Goal: Task Accomplishment & Management: Complete application form

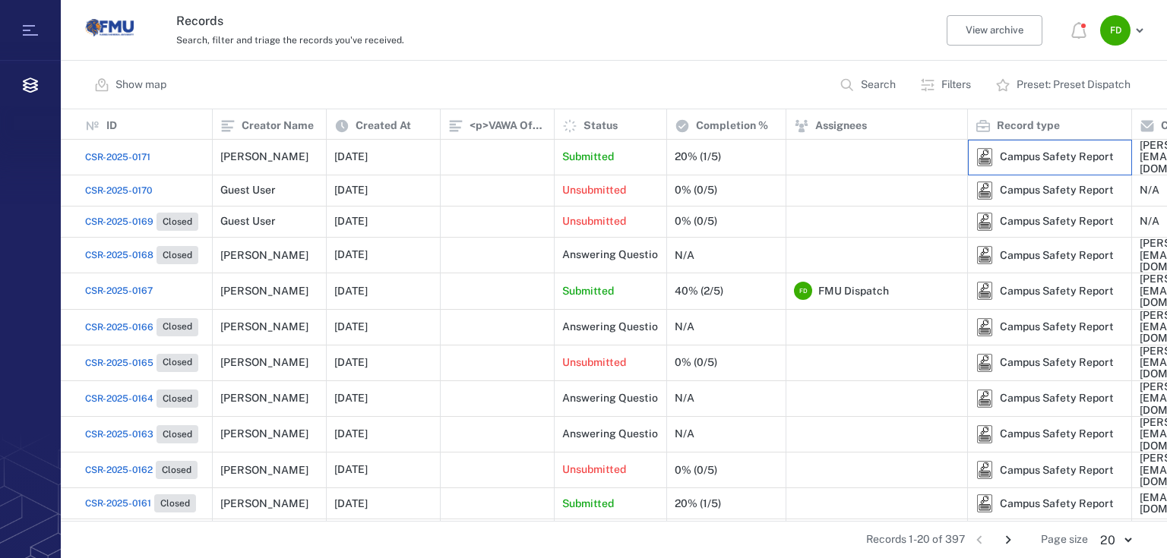
click at [1012, 151] on div "Campus Safety Report" at bounding box center [1057, 156] width 114 height 11
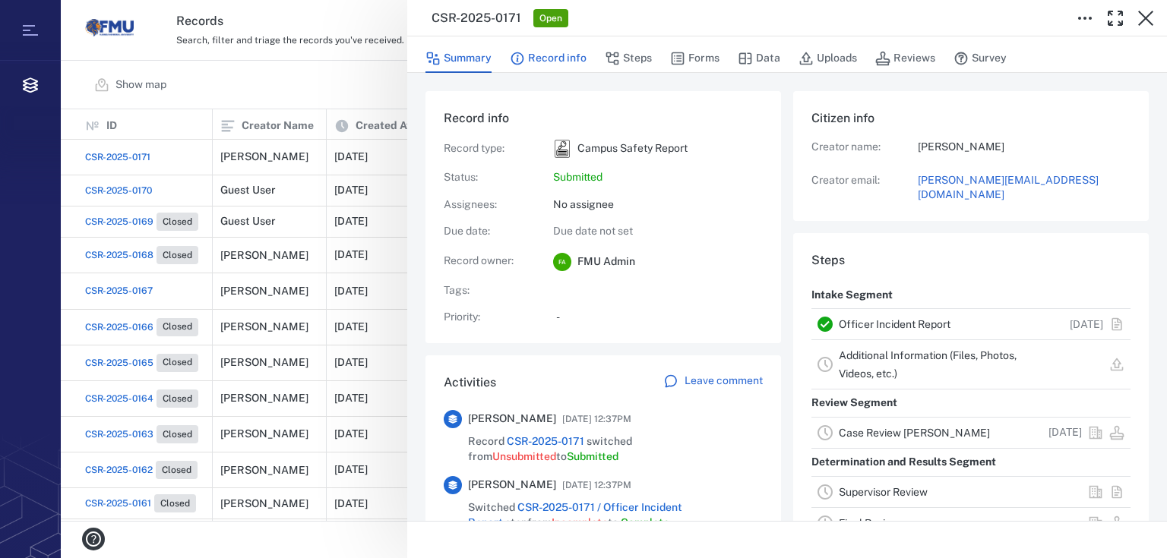
click at [546, 55] on button "Record info" at bounding box center [548, 58] width 77 height 29
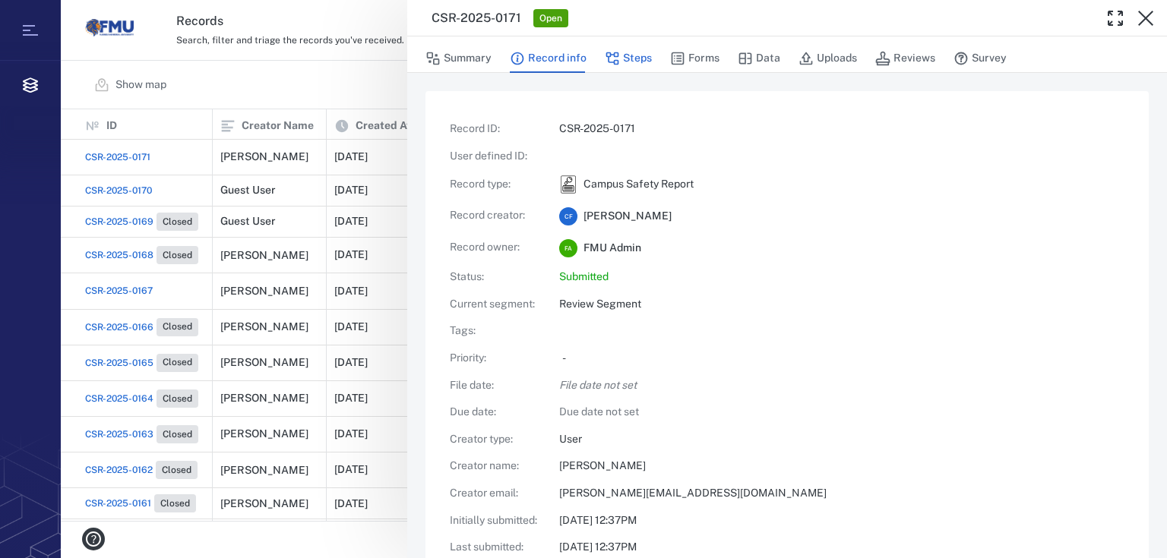
click at [627, 52] on button "Steps" at bounding box center [628, 58] width 47 height 29
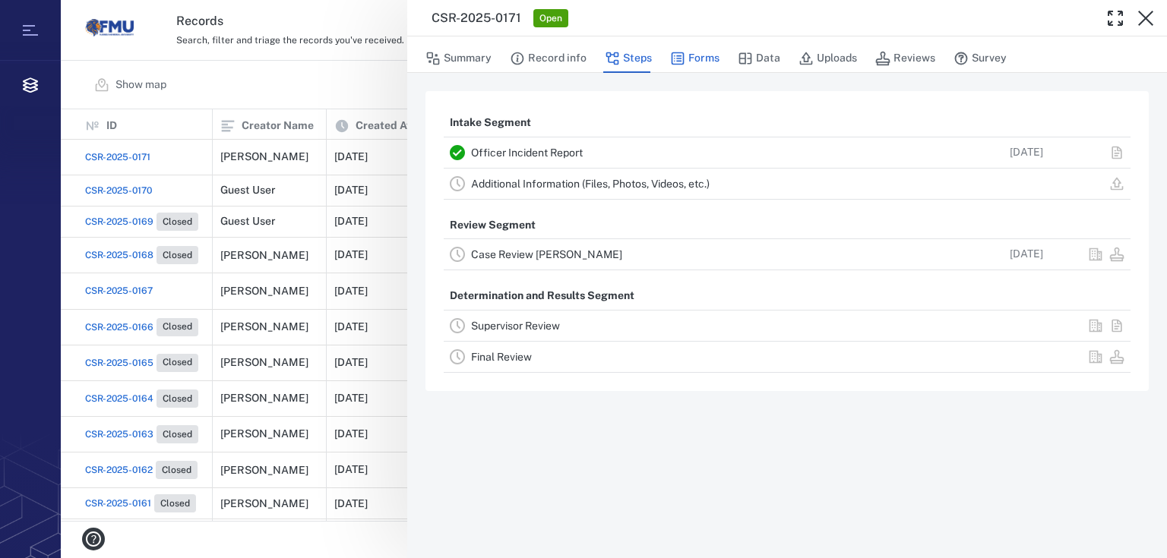
click at [681, 55] on icon "button" at bounding box center [677, 58] width 13 height 13
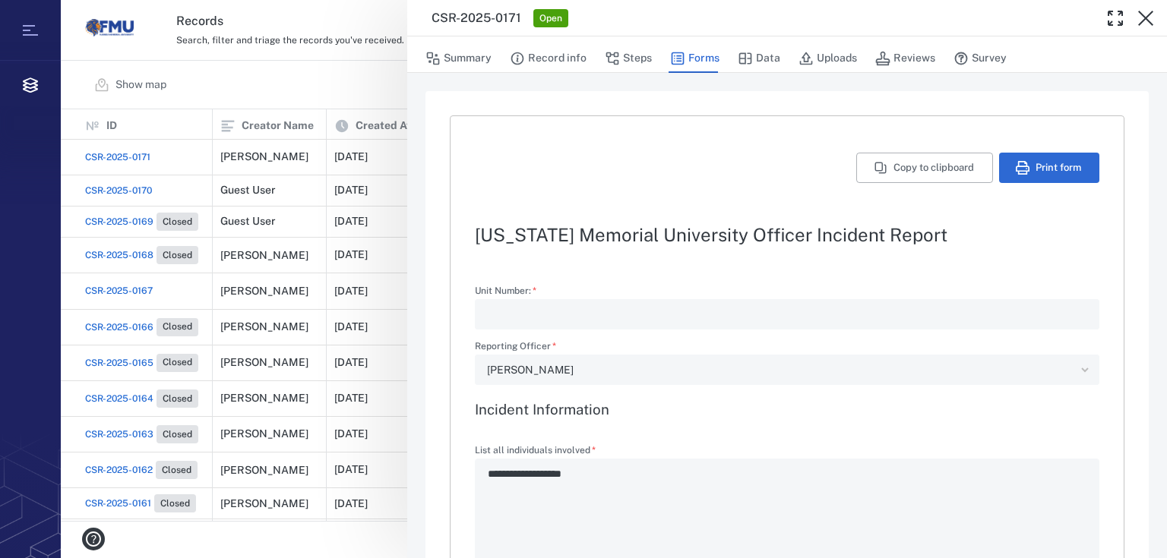
type textarea "*"
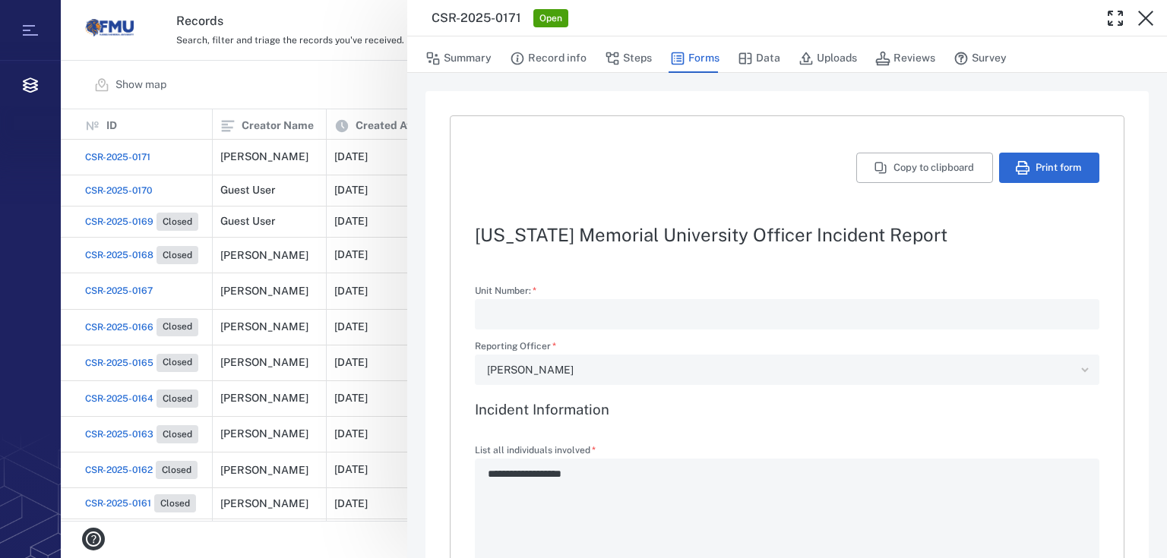
type textarea "*"
type input "**********"
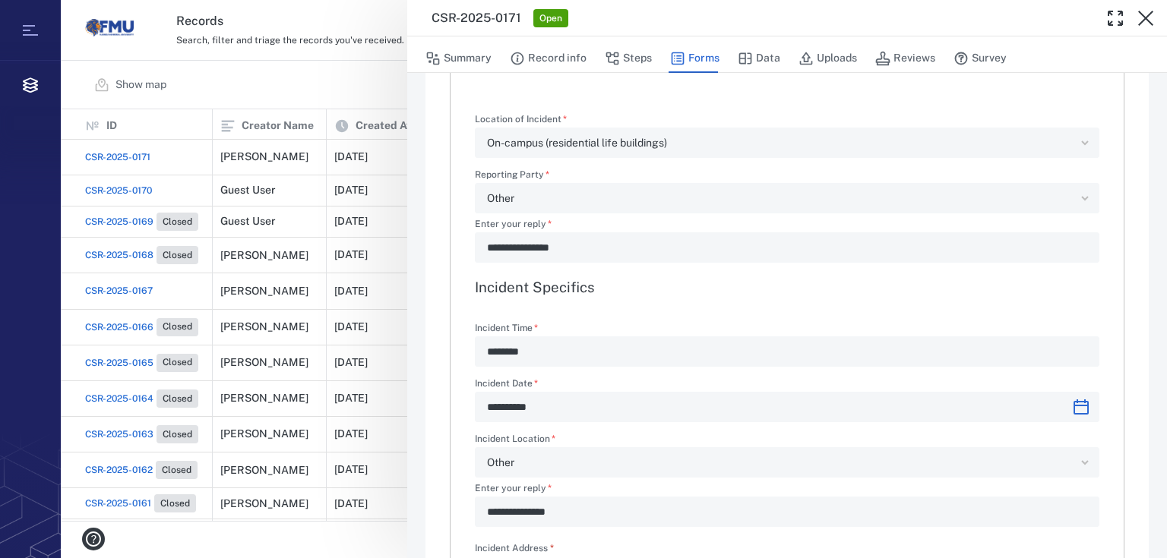
scroll to position [790, 0]
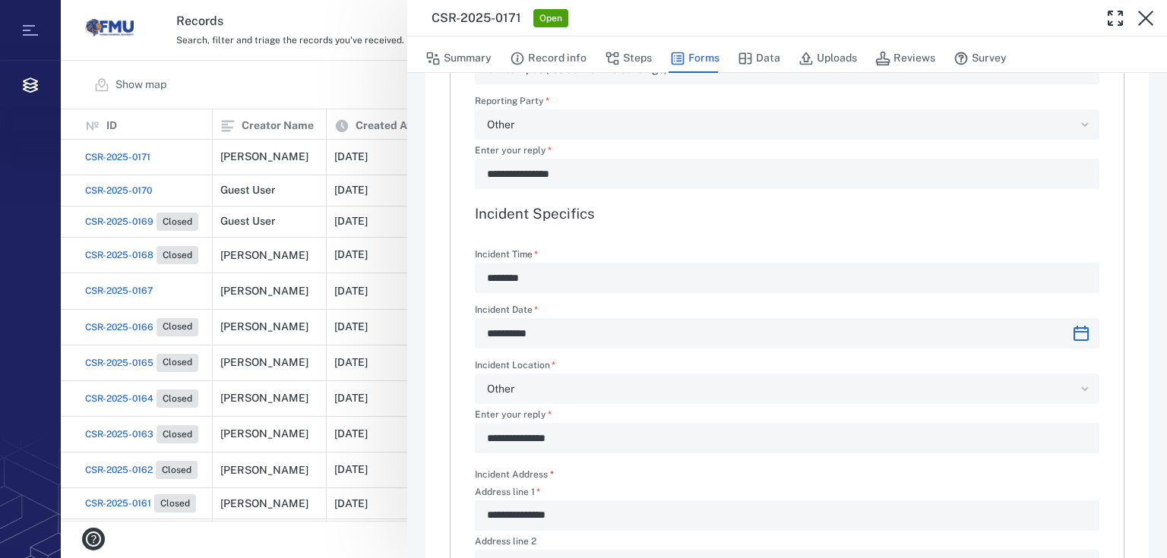
click at [1069, 338] on div "**********" at bounding box center [787, 333] width 624 height 30
click at [1072, 330] on div "**********" at bounding box center [787, 333] width 624 height 30
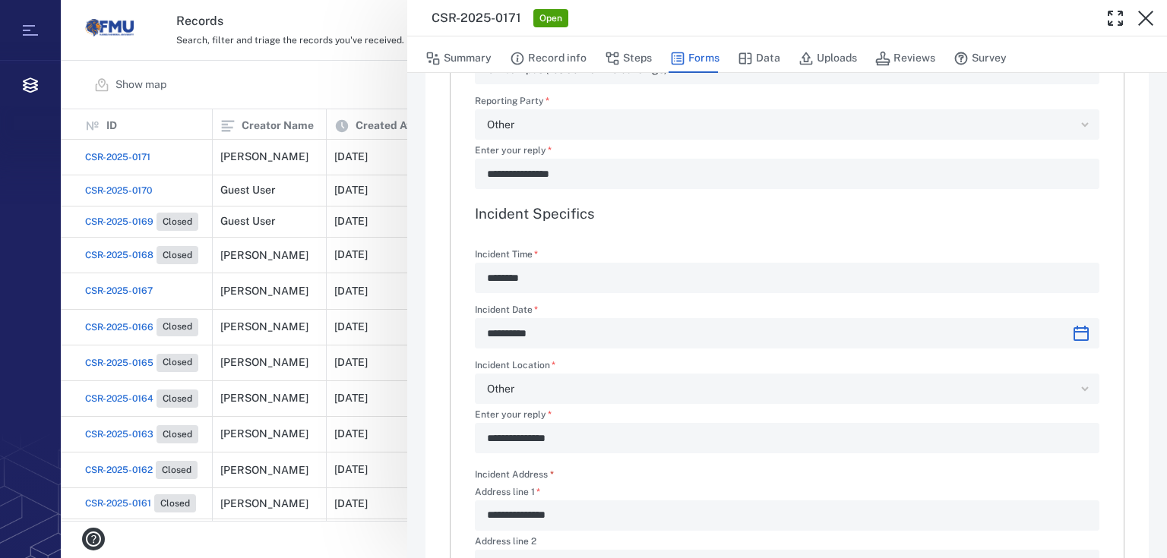
click at [1072, 330] on div "**********" at bounding box center [787, 333] width 624 height 30
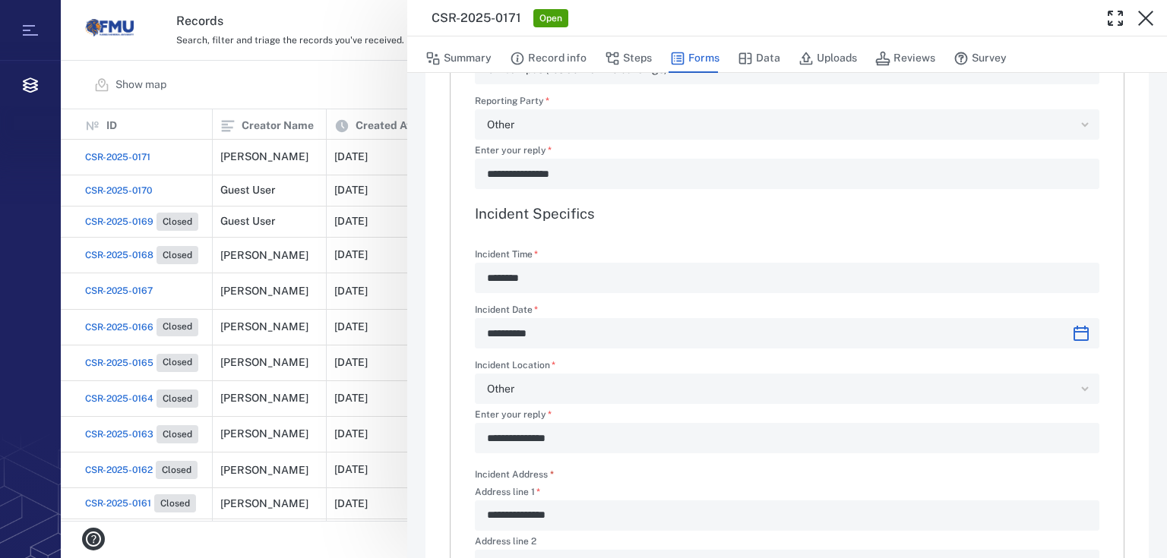
drag, startPoint x: 1072, startPoint y: 330, endPoint x: 828, endPoint y: 461, distance: 277.3
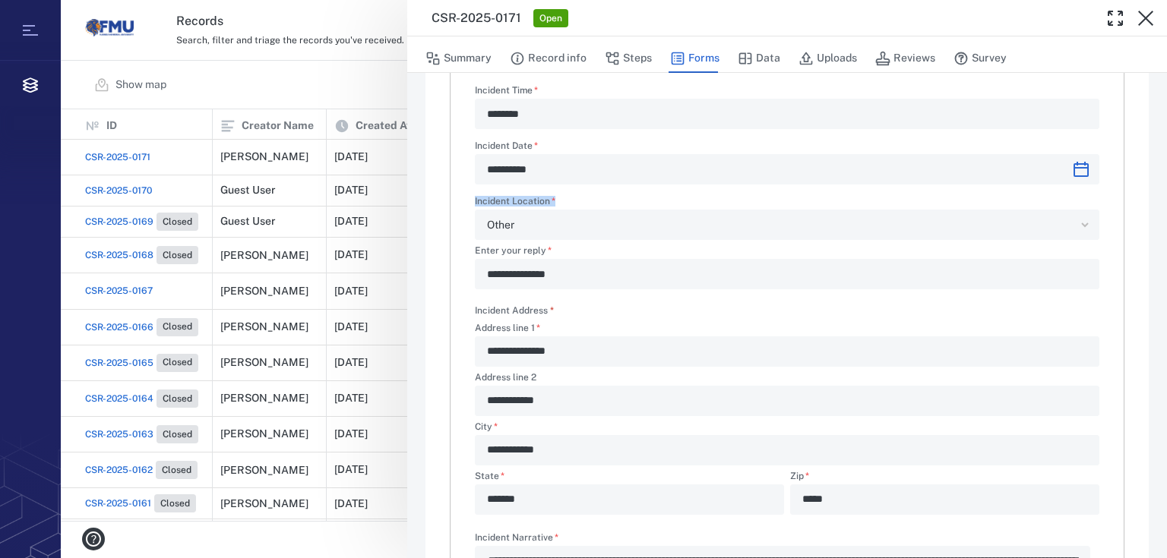
scroll to position [972, 0]
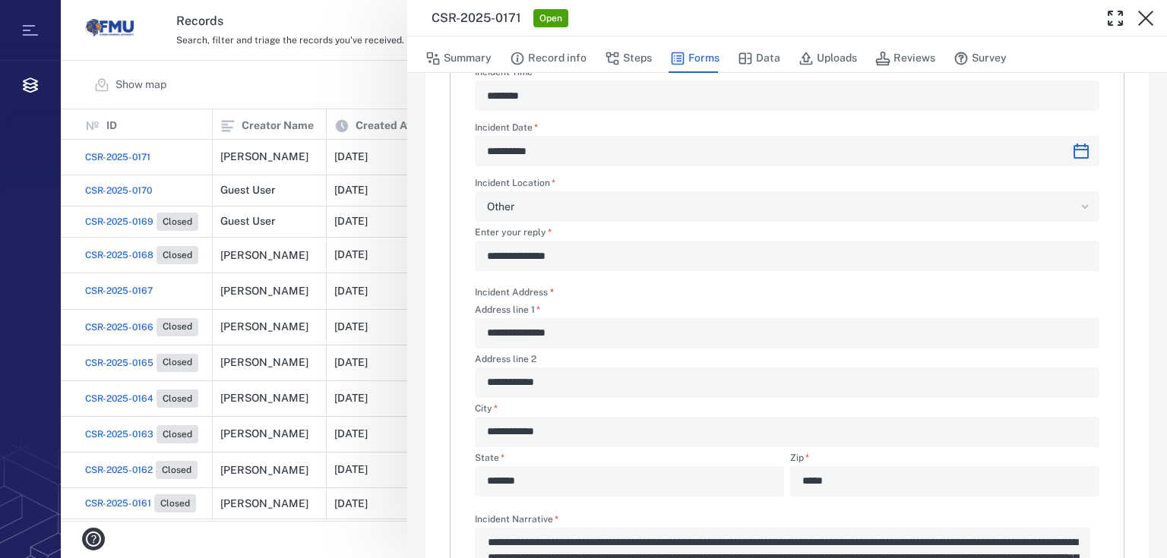
click at [633, 448] on div "**********" at bounding box center [787, 397] width 624 height 197
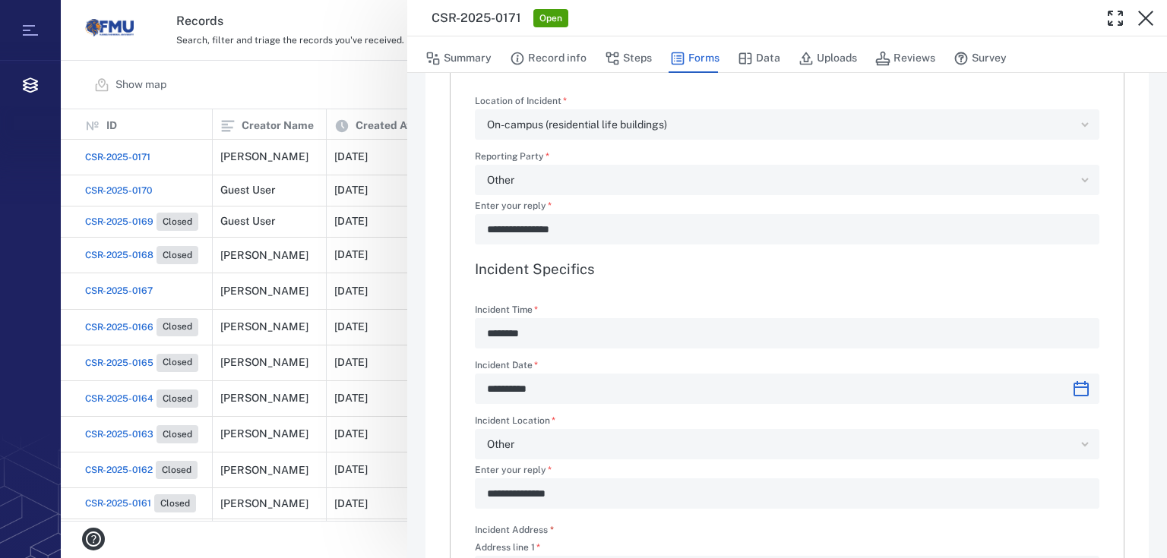
scroll to position [729, 0]
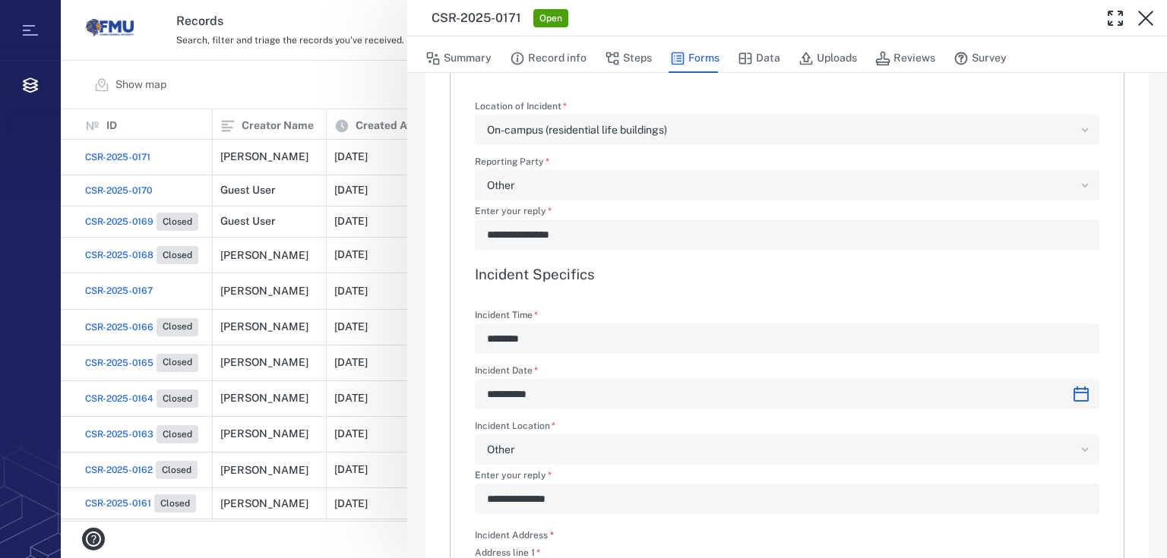
click at [1067, 391] on div "**********" at bounding box center [787, 394] width 624 height 30
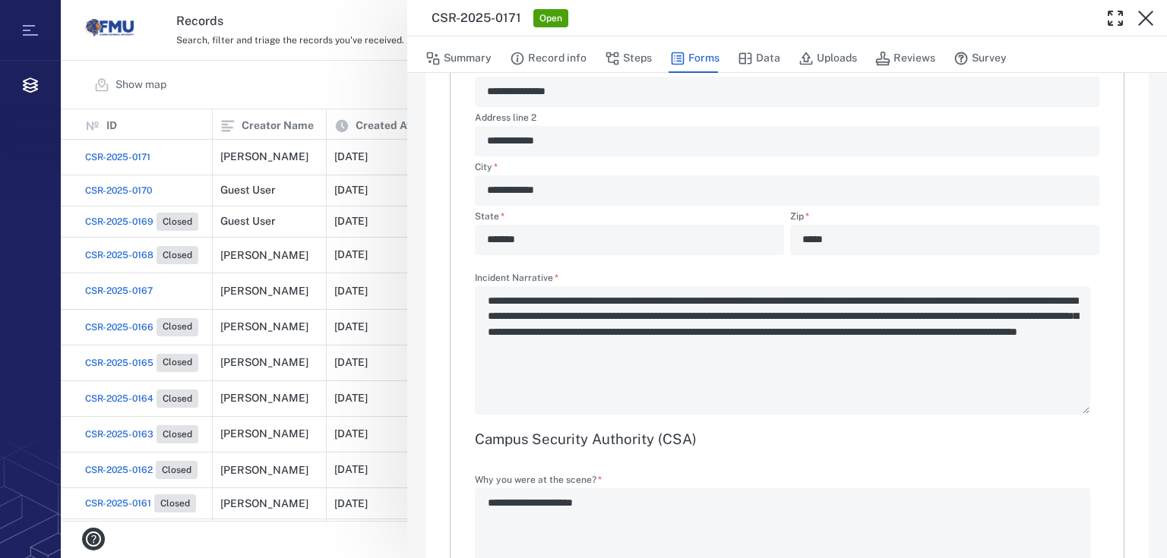
scroll to position [1215, 0]
click at [774, 56] on button "Data" at bounding box center [759, 58] width 43 height 29
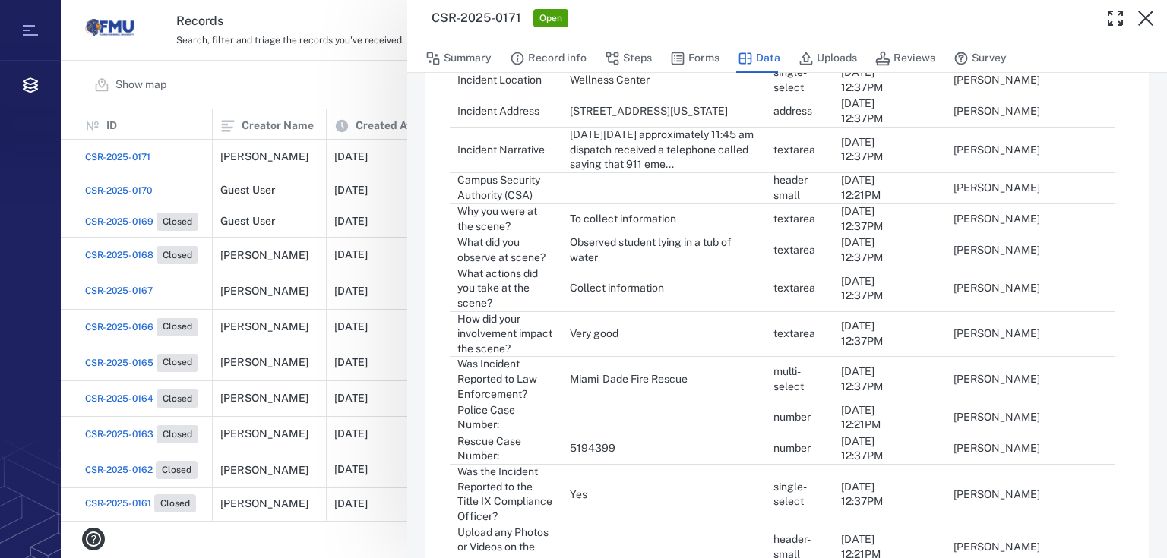
scroll to position [738, 0]
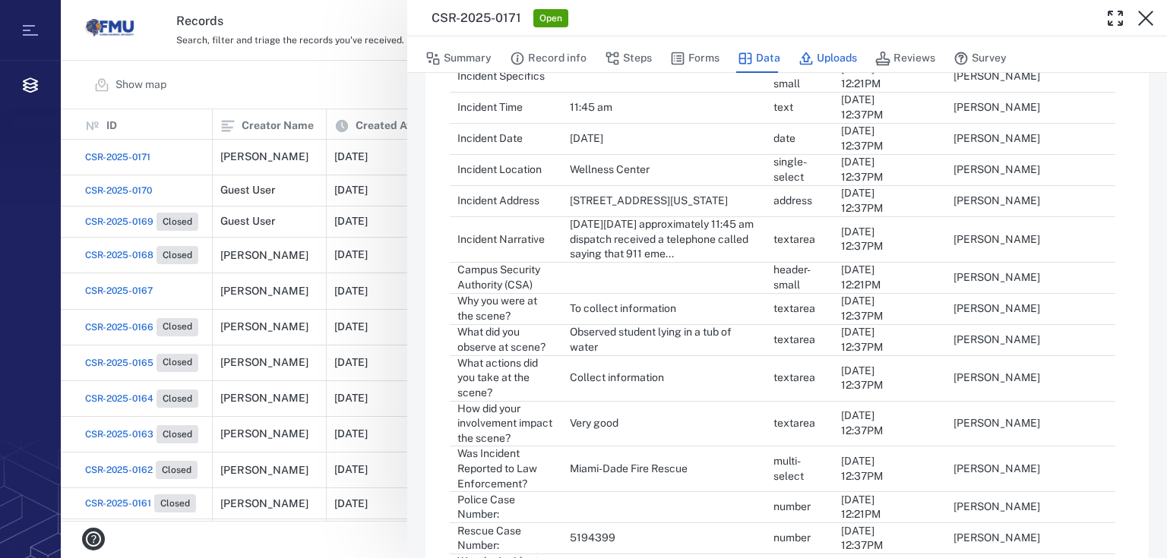
click at [818, 63] on button "Uploads" at bounding box center [827, 58] width 58 height 29
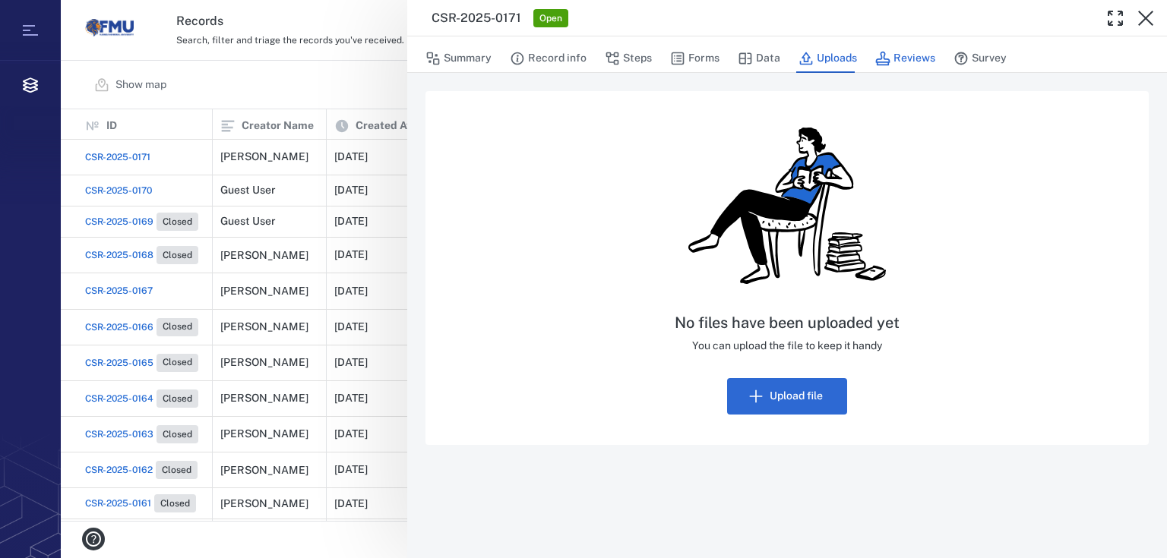
click at [887, 55] on icon "button" at bounding box center [882, 58] width 15 height 15
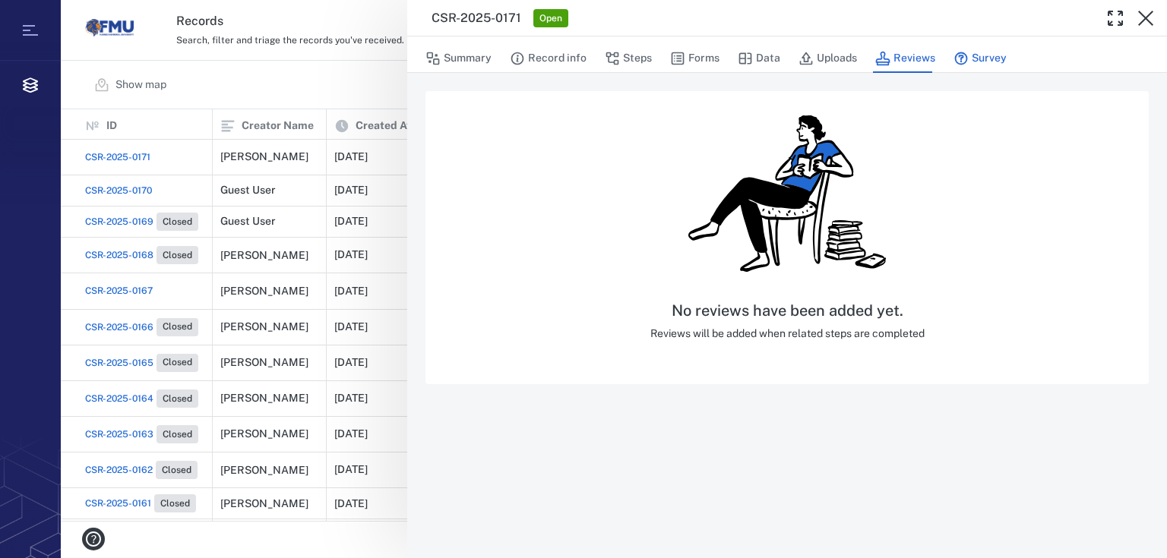
click at [967, 54] on button "Survey" at bounding box center [979, 58] width 53 height 29
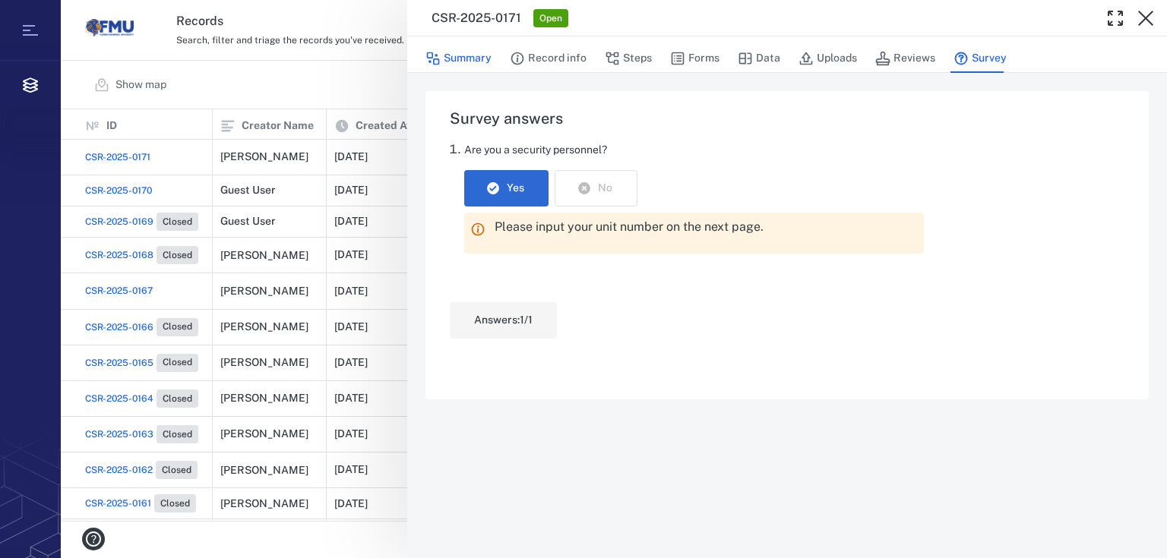
click at [471, 58] on button "Summary" at bounding box center [458, 58] width 66 height 29
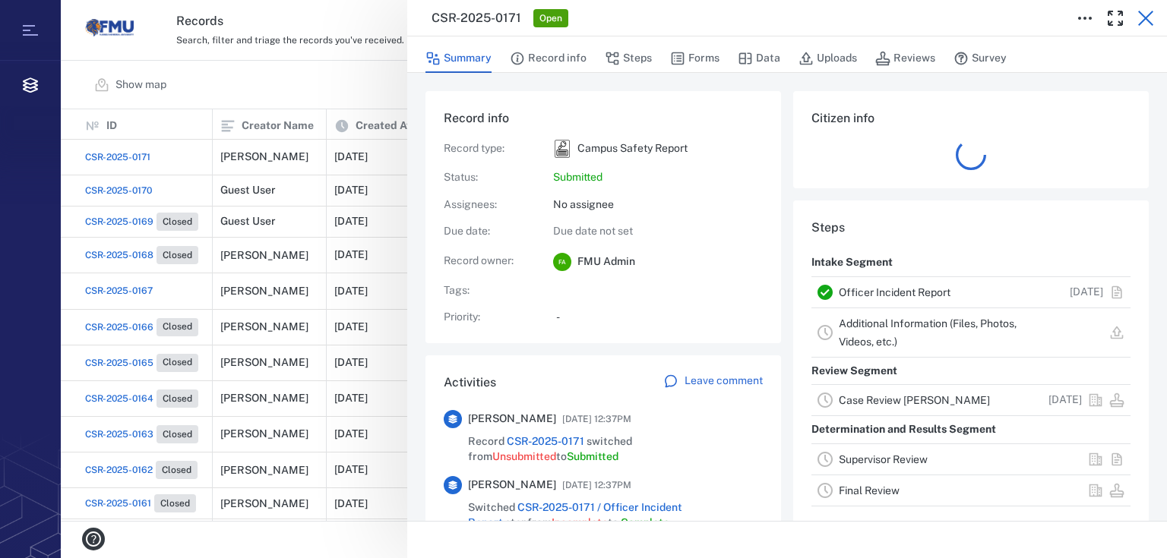
click at [1144, 21] on icon "button" at bounding box center [1145, 18] width 18 height 18
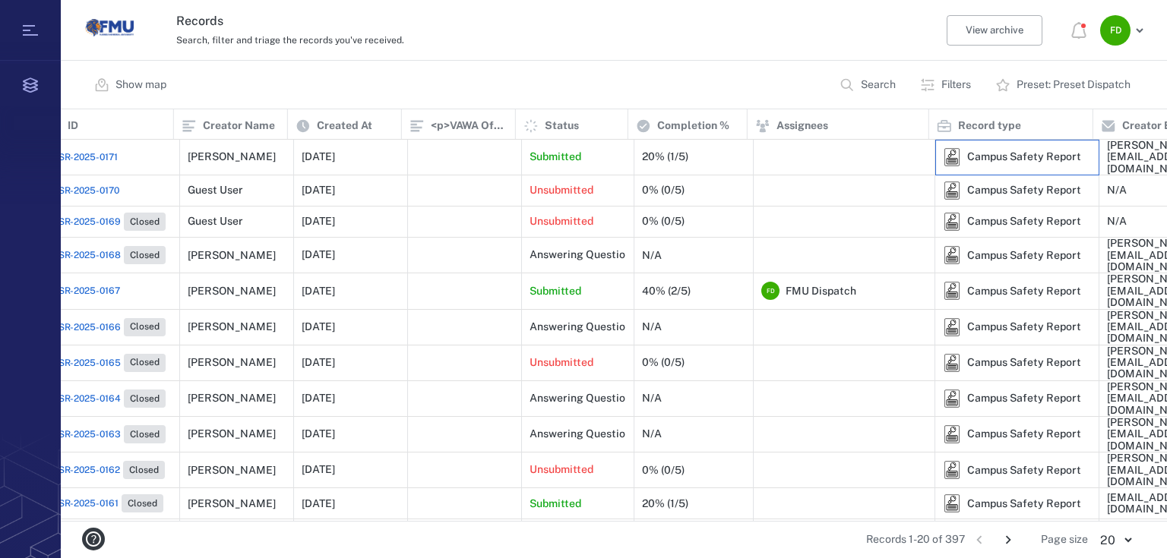
scroll to position [0, 87]
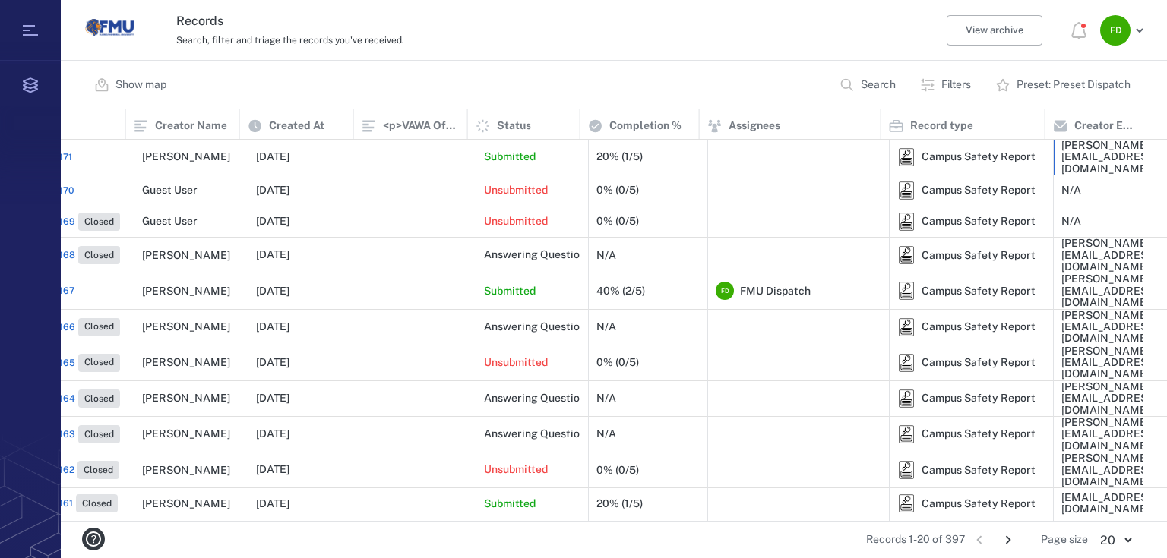
click at [1111, 153] on div "[PERSON_NAME][EMAIL_ADDRESS][DOMAIN_NAME]" at bounding box center [1109, 157] width 96 height 35
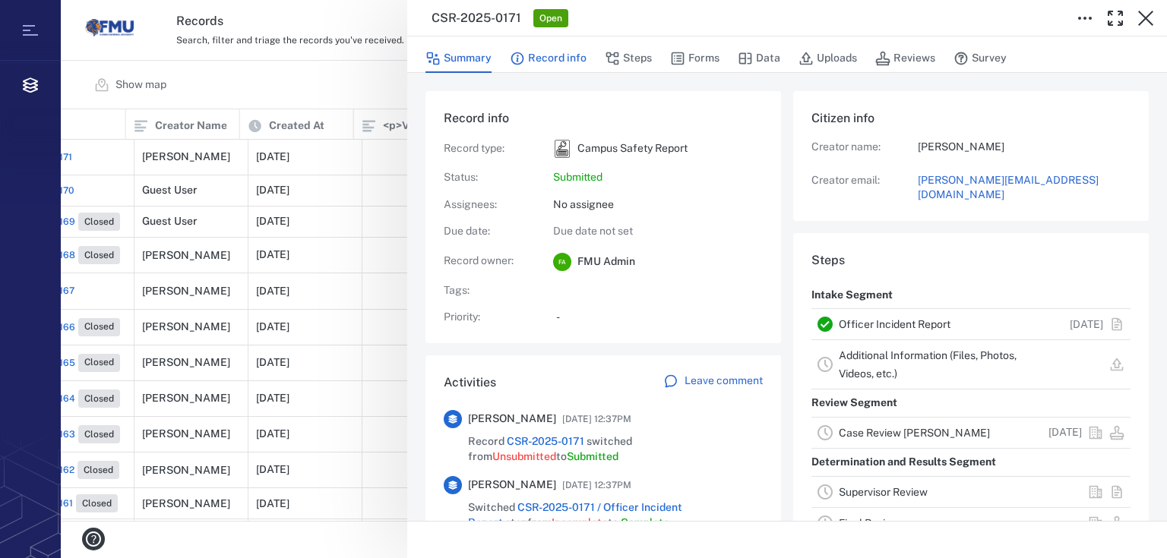
click at [557, 66] on button "Record info" at bounding box center [548, 58] width 77 height 29
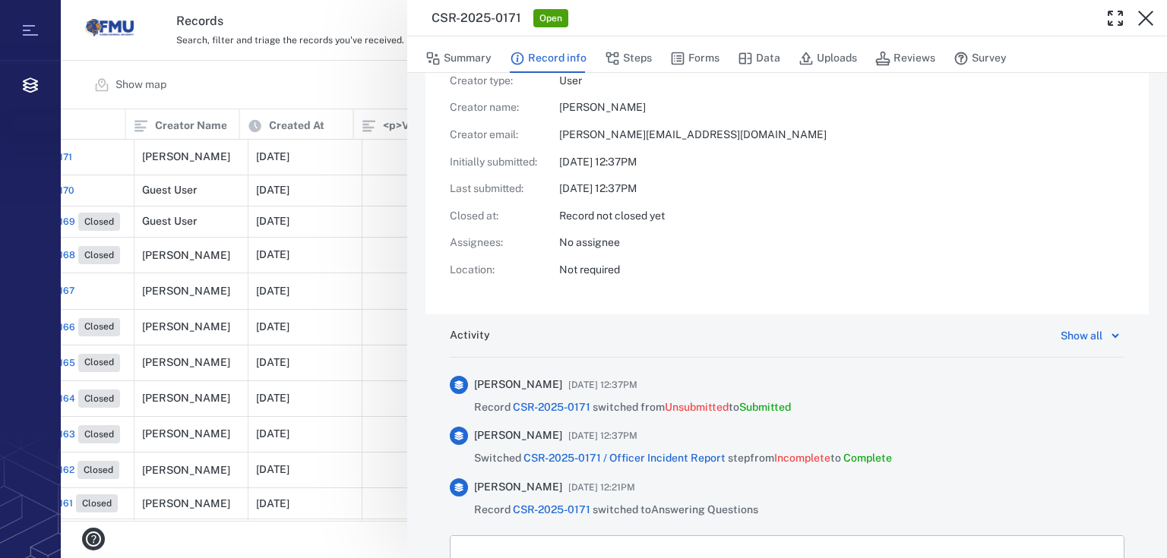
scroll to position [324, 0]
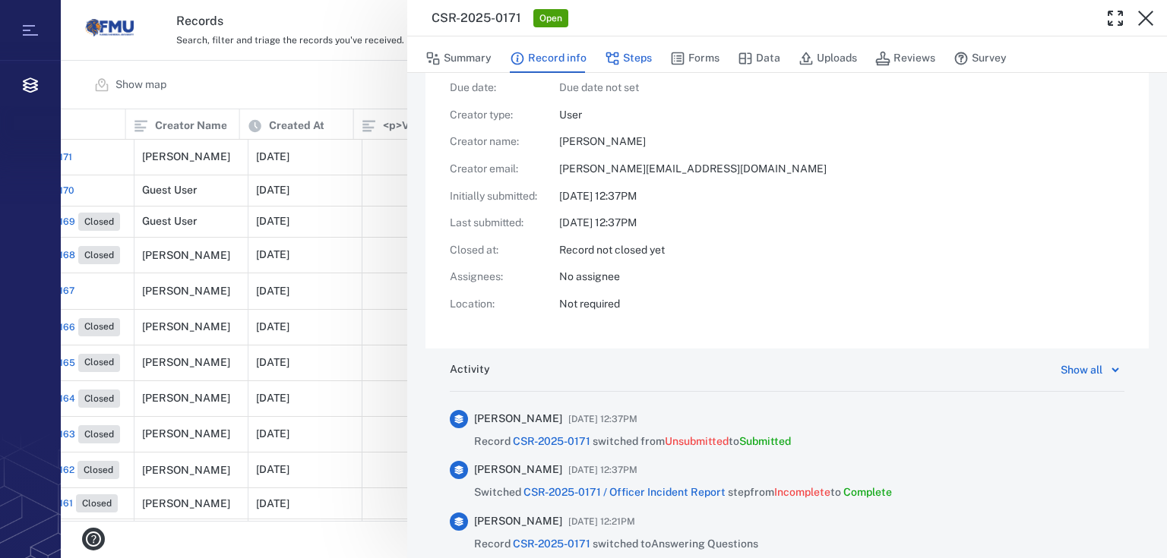
click at [643, 63] on button "Steps" at bounding box center [628, 58] width 47 height 29
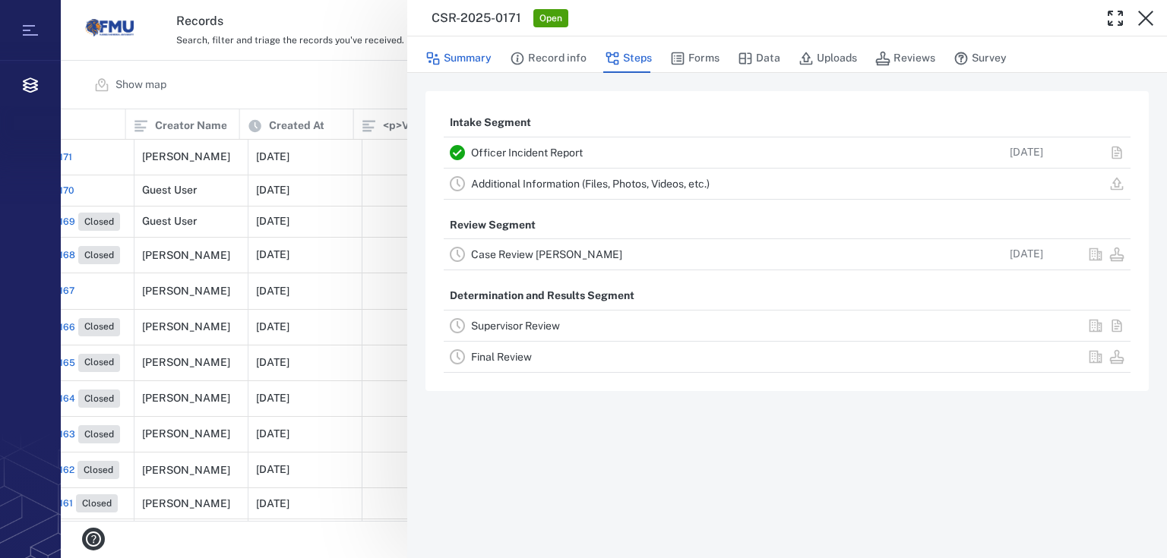
click at [489, 62] on button "Summary" at bounding box center [458, 58] width 66 height 29
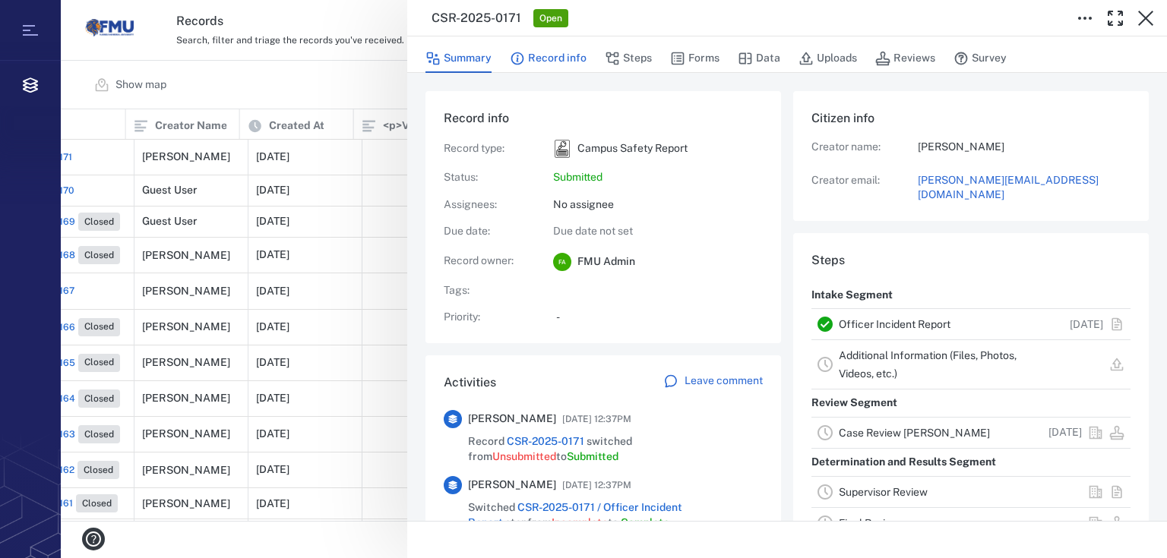
click at [556, 64] on button "Record info" at bounding box center [548, 58] width 77 height 29
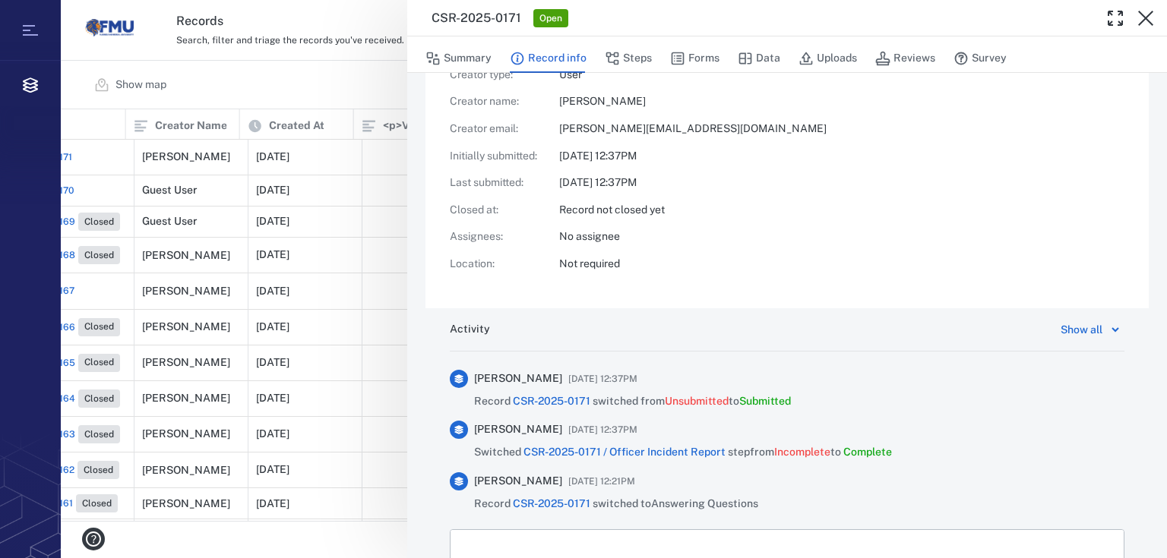
scroll to position [425, 0]
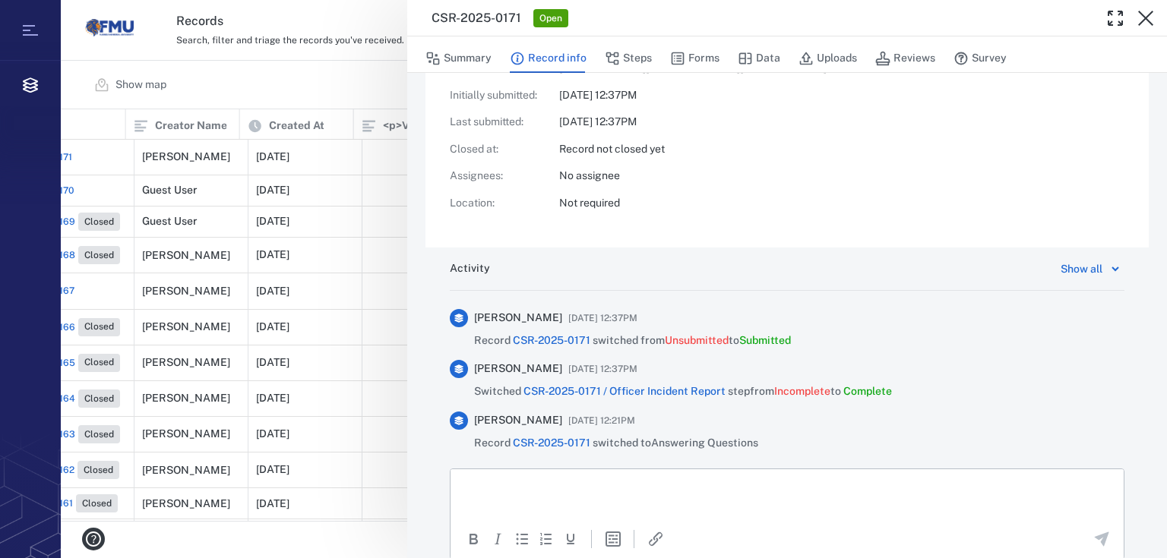
click at [1106, 270] on icon at bounding box center [1115, 269] width 18 height 18
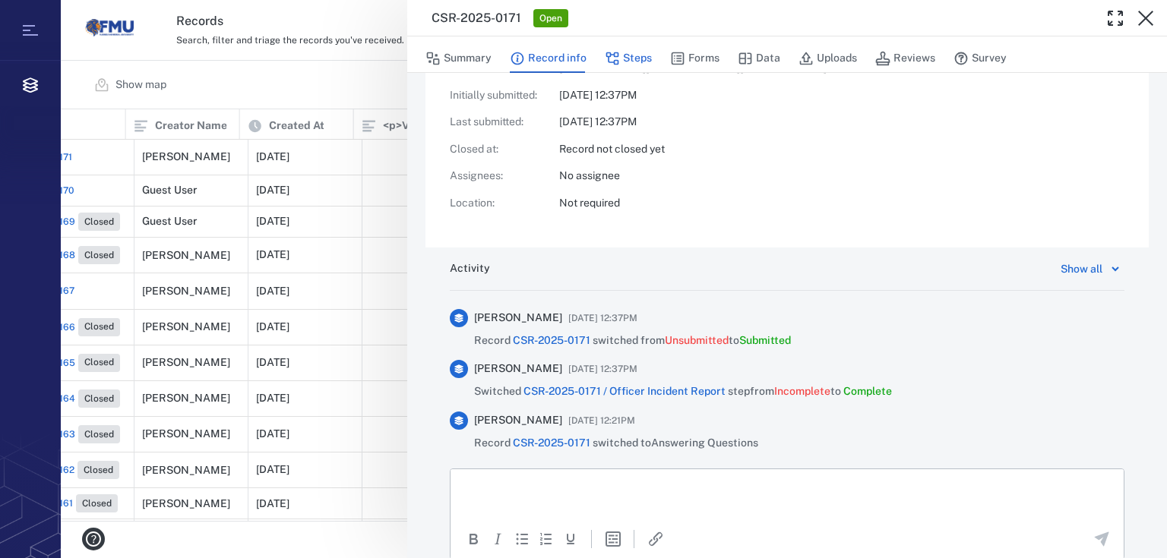
click at [626, 58] on button "Steps" at bounding box center [628, 58] width 47 height 29
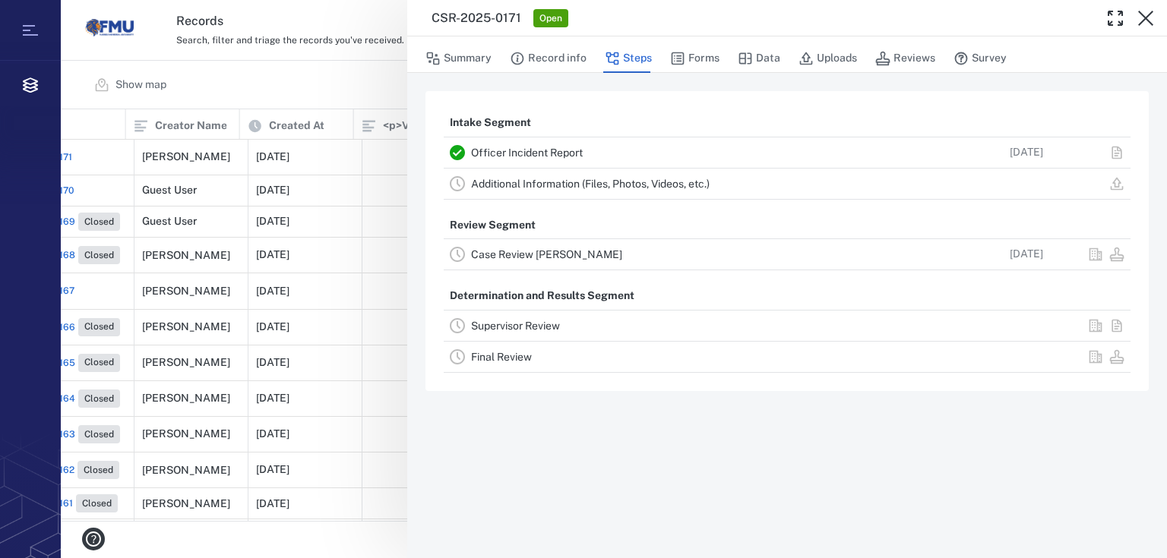
click at [626, 61] on button "Steps" at bounding box center [628, 58] width 47 height 29
click at [683, 68] on button "Forms" at bounding box center [694, 58] width 49 height 29
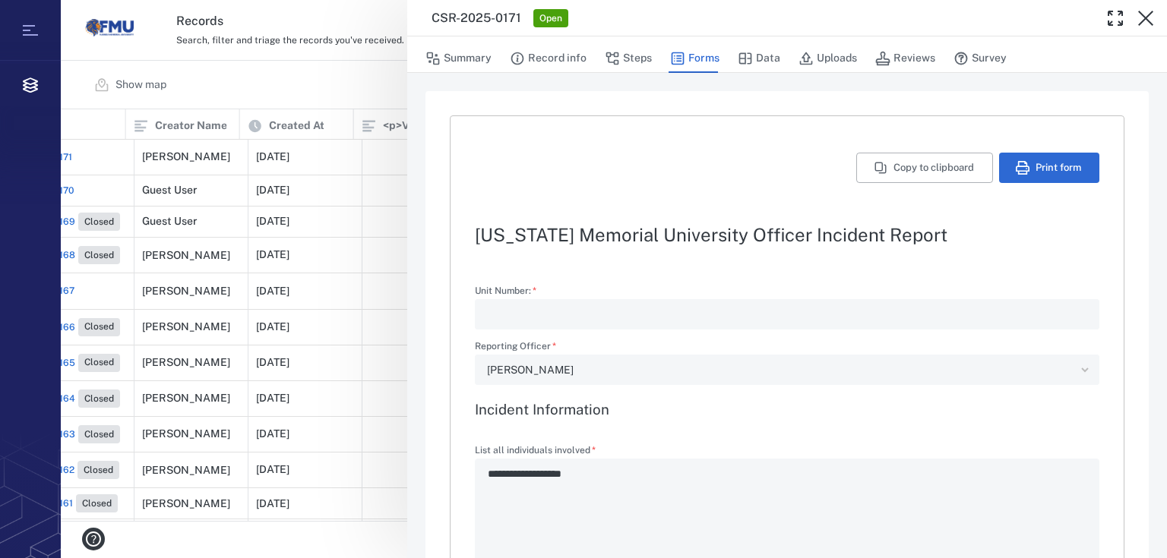
type textarea "*"
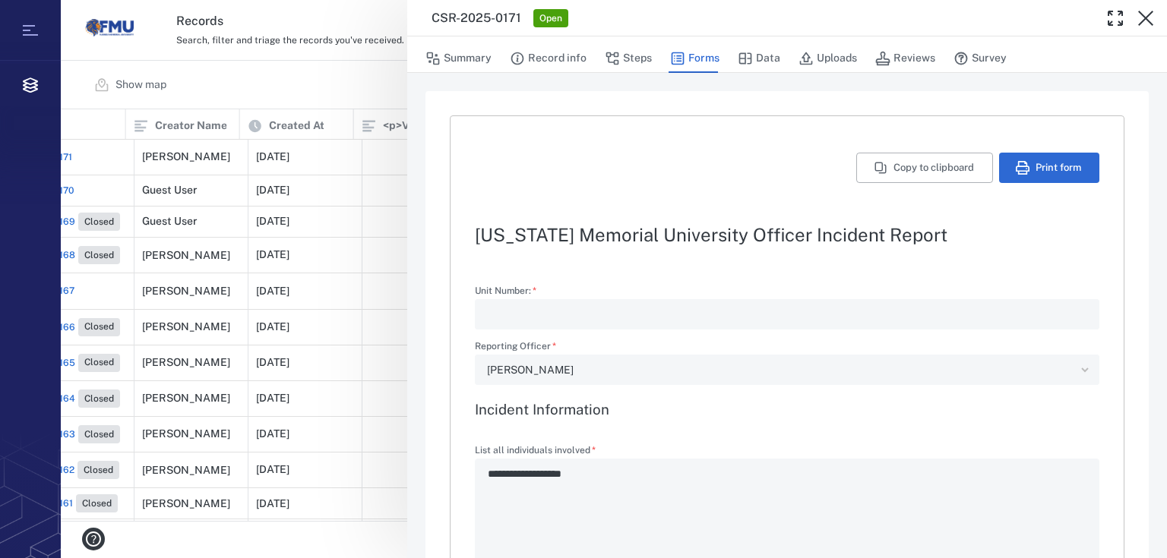
type textarea "*"
type input "**********"
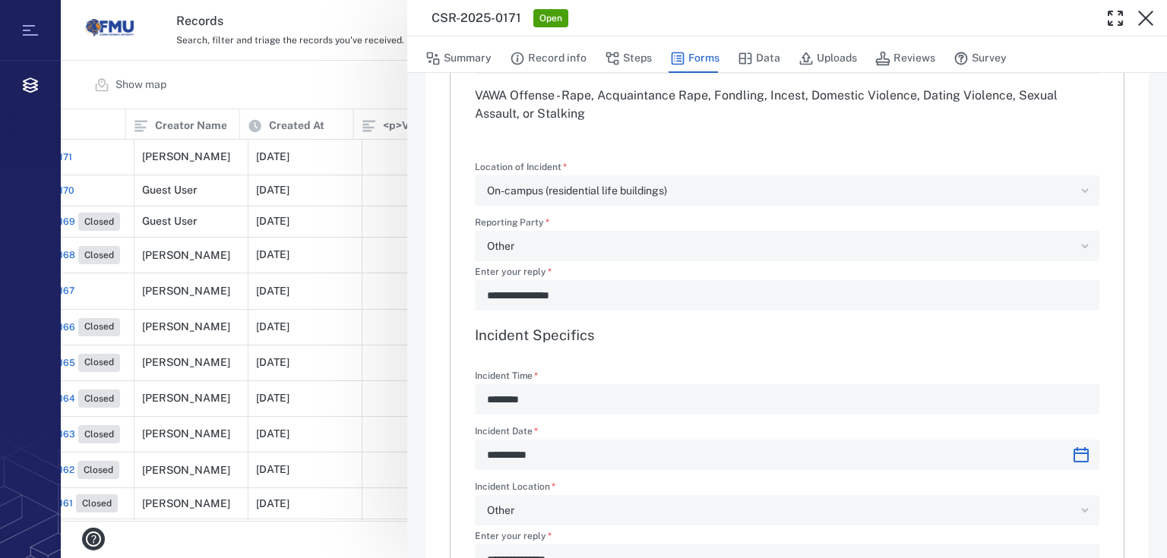
scroll to position [851, 0]
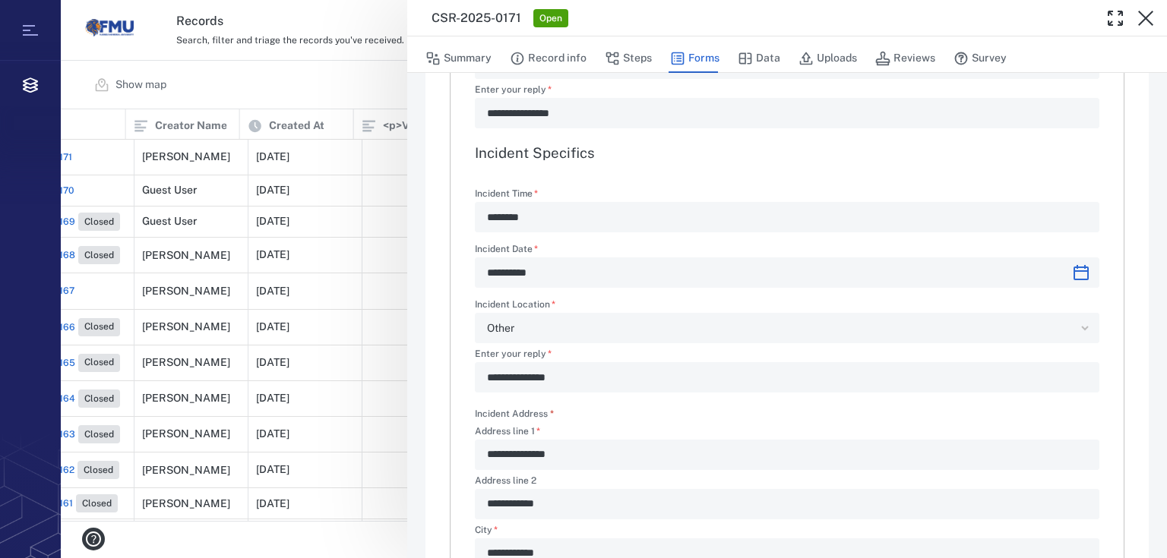
click at [1072, 274] on div "**********" at bounding box center [787, 272] width 624 height 30
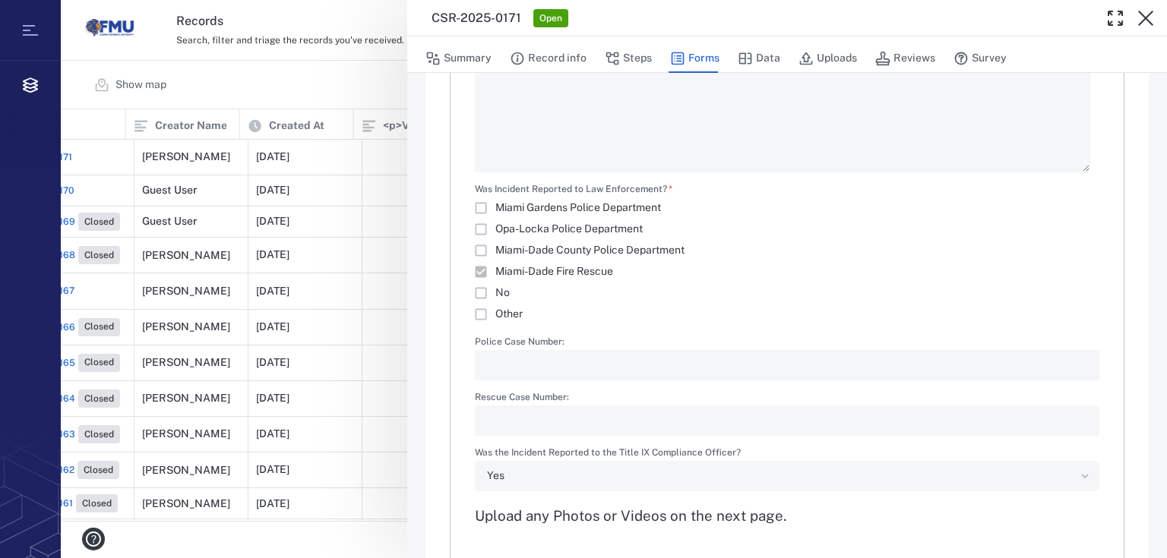
scroll to position [2026, 0]
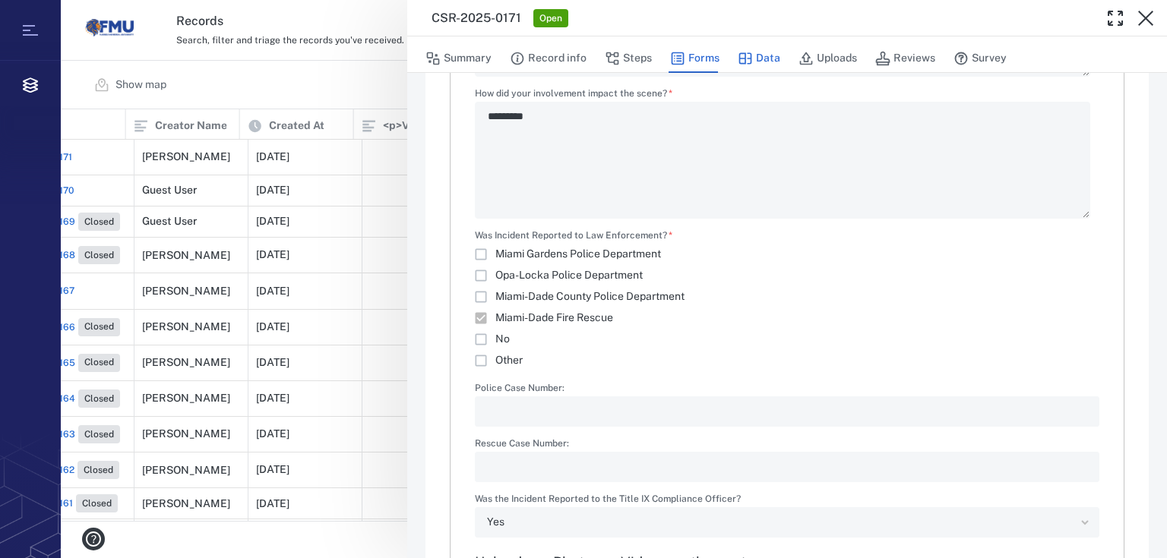
click at [757, 61] on button "Data" at bounding box center [759, 58] width 43 height 29
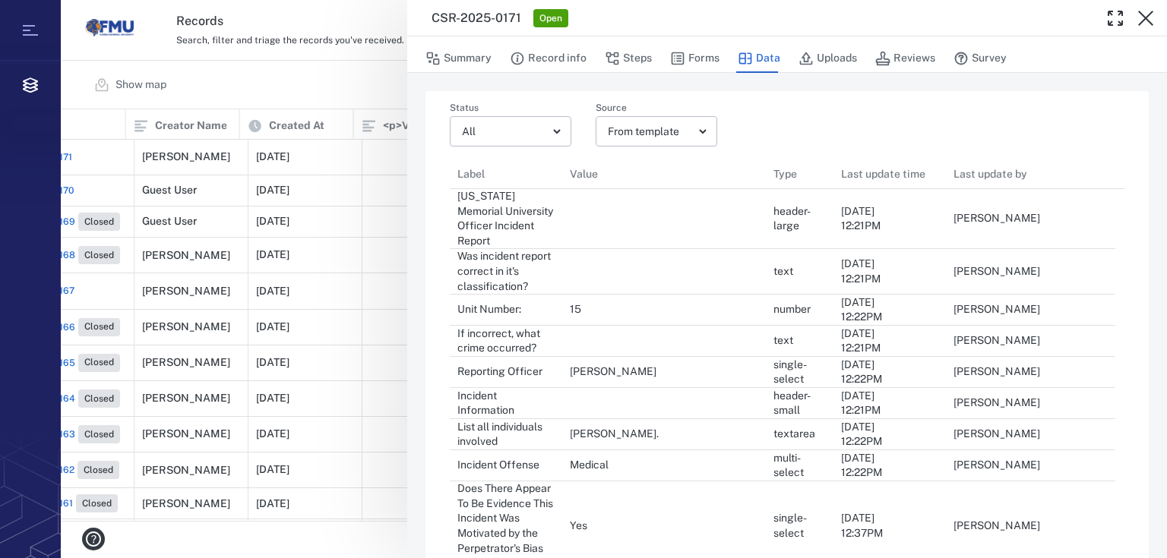
scroll to position [1227, 656]
click at [848, 62] on button "Uploads" at bounding box center [827, 58] width 58 height 29
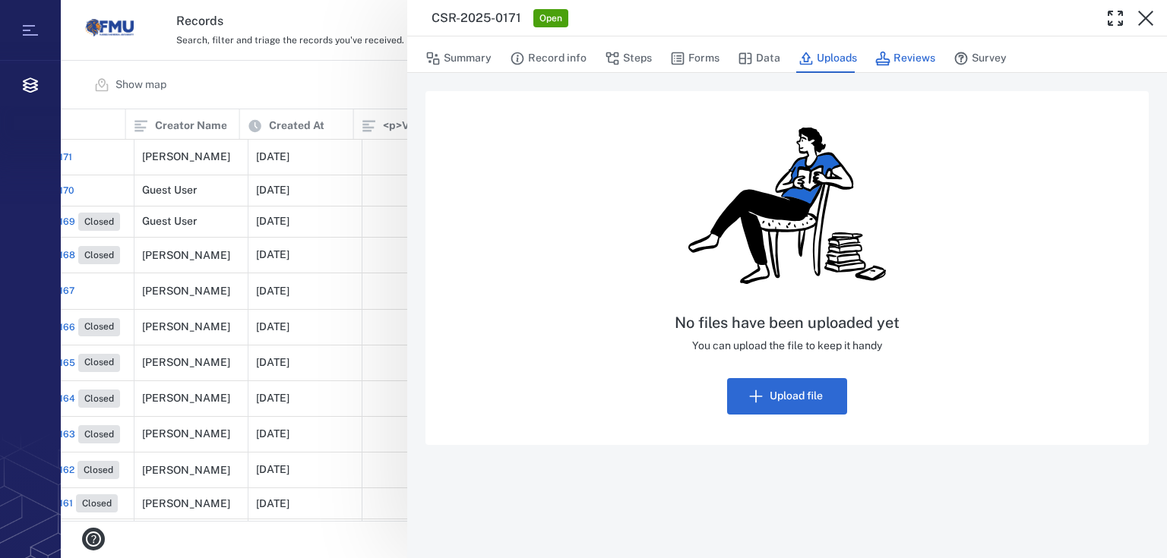
click at [893, 66] on button "Reviews" at bounding box center [905, 58] width 60 height 29
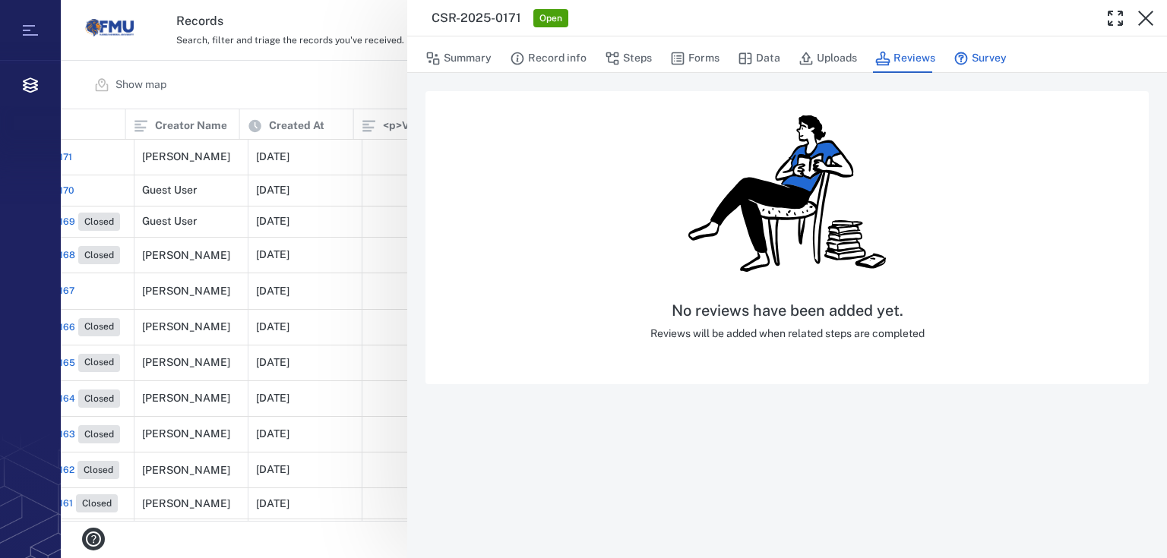
click at [988, 60] on button "Survey" at bounding box center [979, 58] width 53 height 29
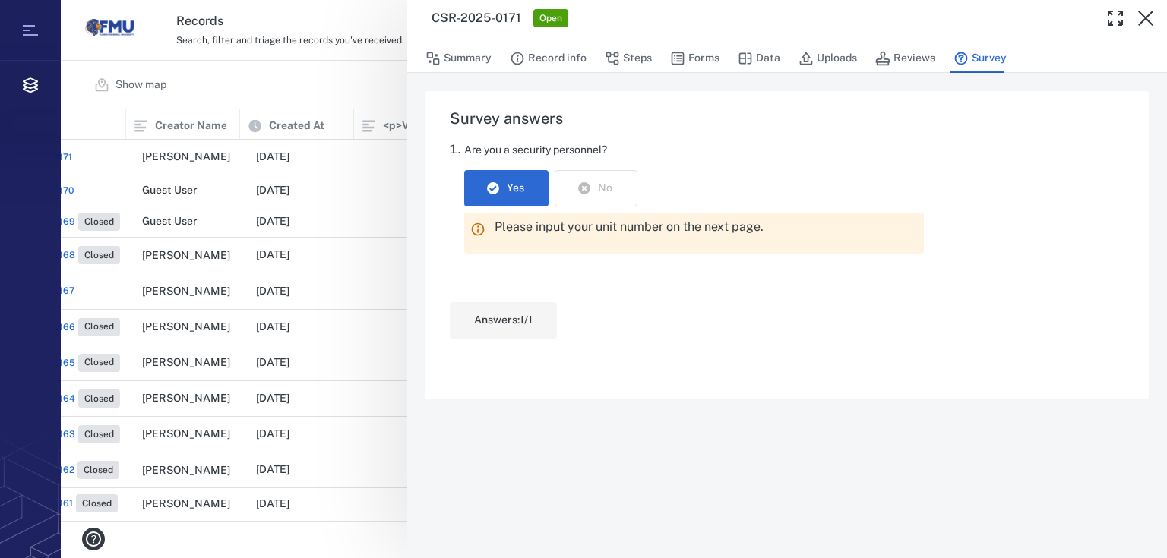
drag, startPoint x: 355, startPoint y: 516, endPoint x: 207, endPoint y: 516, distance: 148.1
click at [207, 516] on div "CSR-2025-0171 Open Summary Record info Steps Forms Data Uploads Reviews Survey …" at bounding box center [614, 279] width 1106 height 558
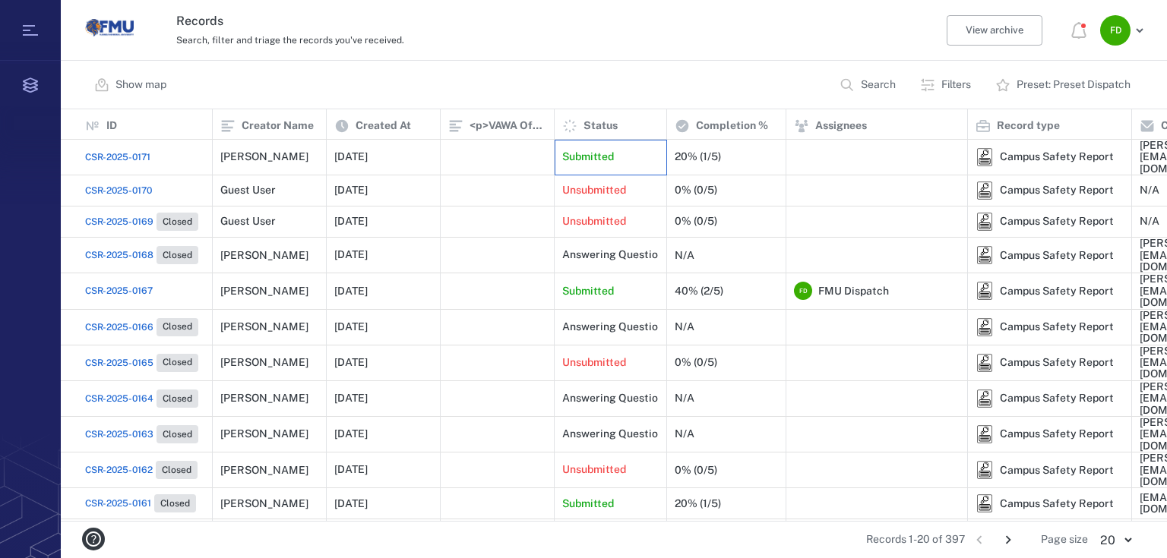
click at [646, 161] on div "Submitted" at bounding box center [610, 157] width 96 height 30
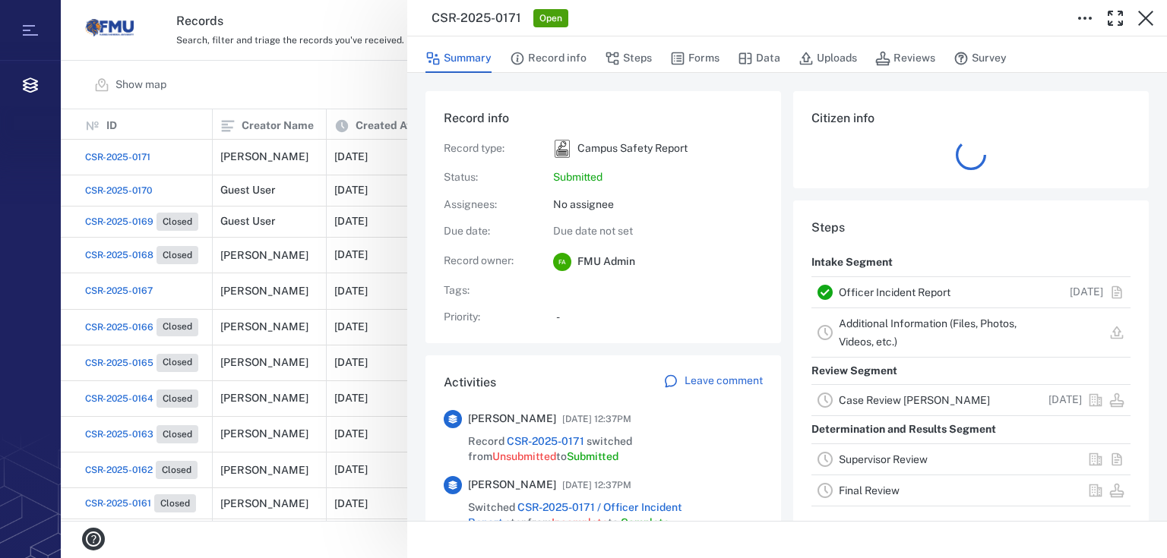
drag, startPoint x: 1148, startPoint y: 21, endPoint x: 1105, endPoint y: 21, distance: 43.3
click at [1148, 21] on icon "button" at bounding box center [1145, 18] width 18 height 18
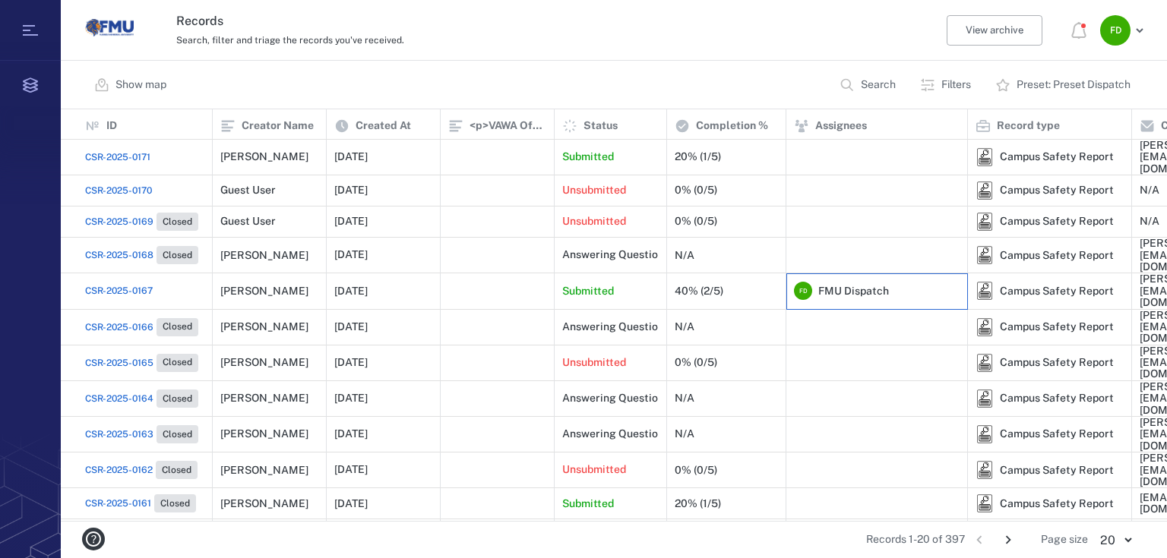
click at [823, 284] on span "FMU Dispatch" at bounding box center [853, 291] width 71 height 15
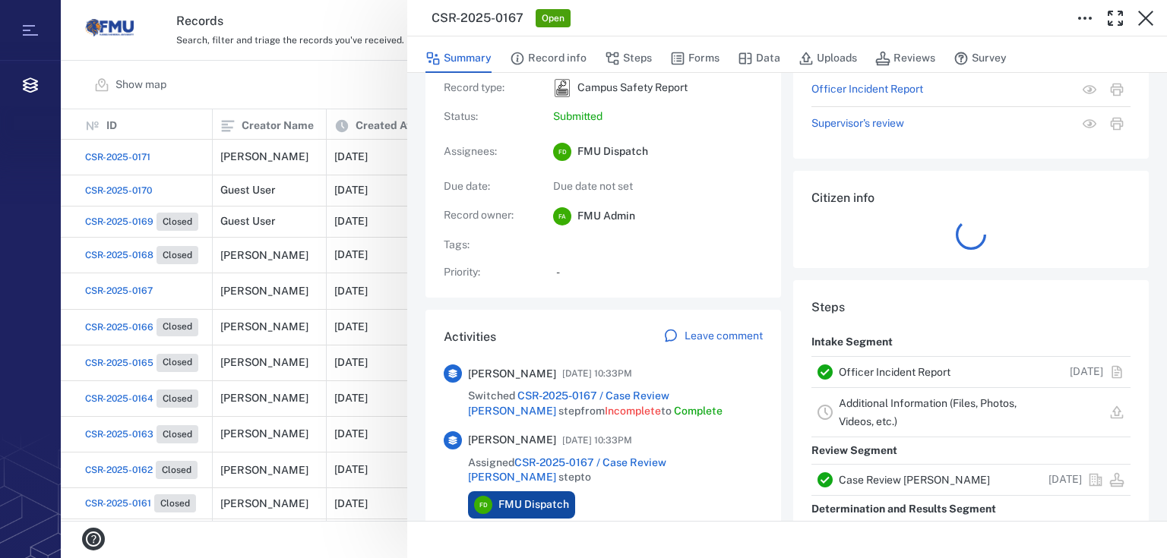
scroll to position [15, 0]
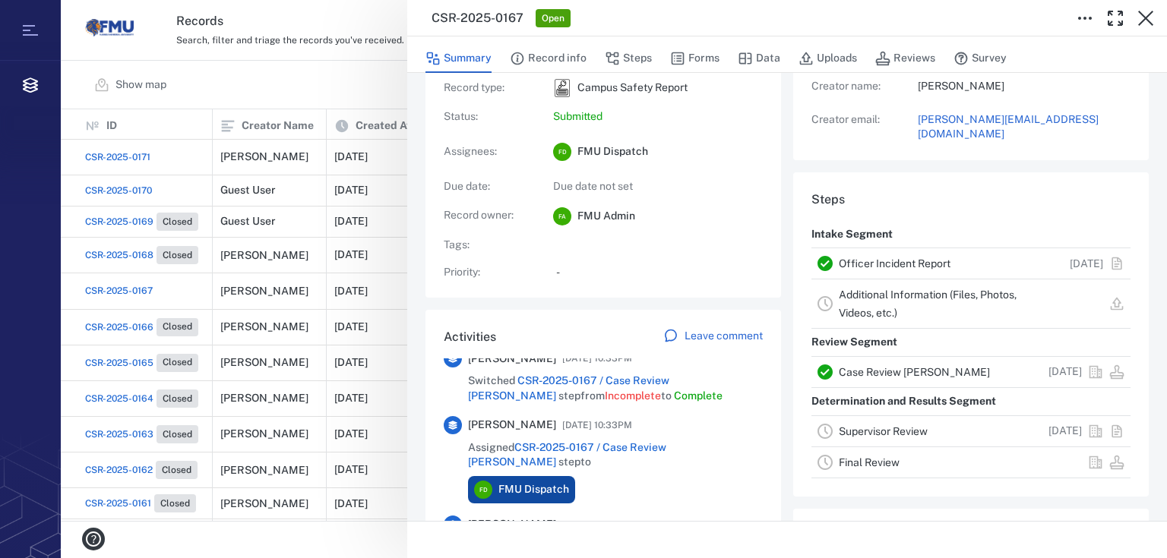
click at [627, 450] on span "CSR-2025-0167 / Case Review [PERSON_NAME]" at bounding box center [567, 454] width 198 height 27
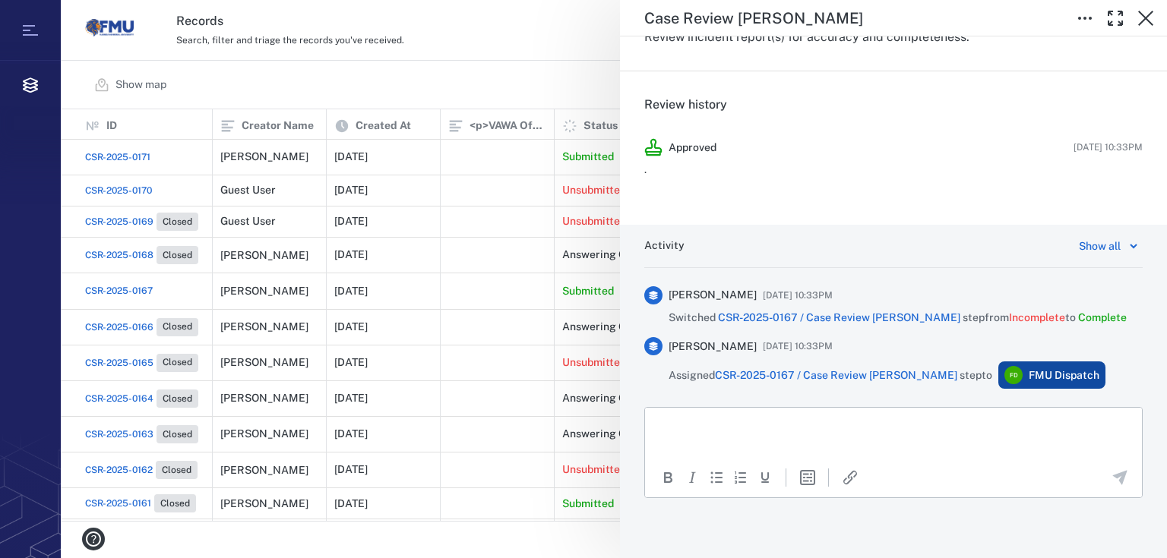
scroll to position [258, 0]
click at [1144, 18] on icon "button" at bounding box center [1145, 18] width 15 height 15
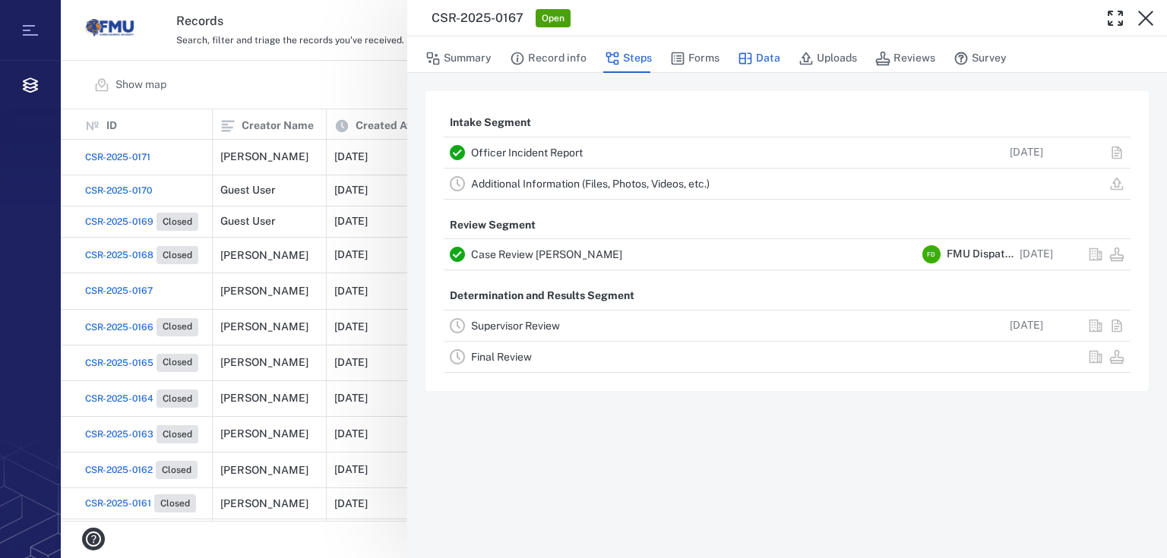
click at [750, 52] on icon "button" at bounding box center [745, 58] width 15 height 15
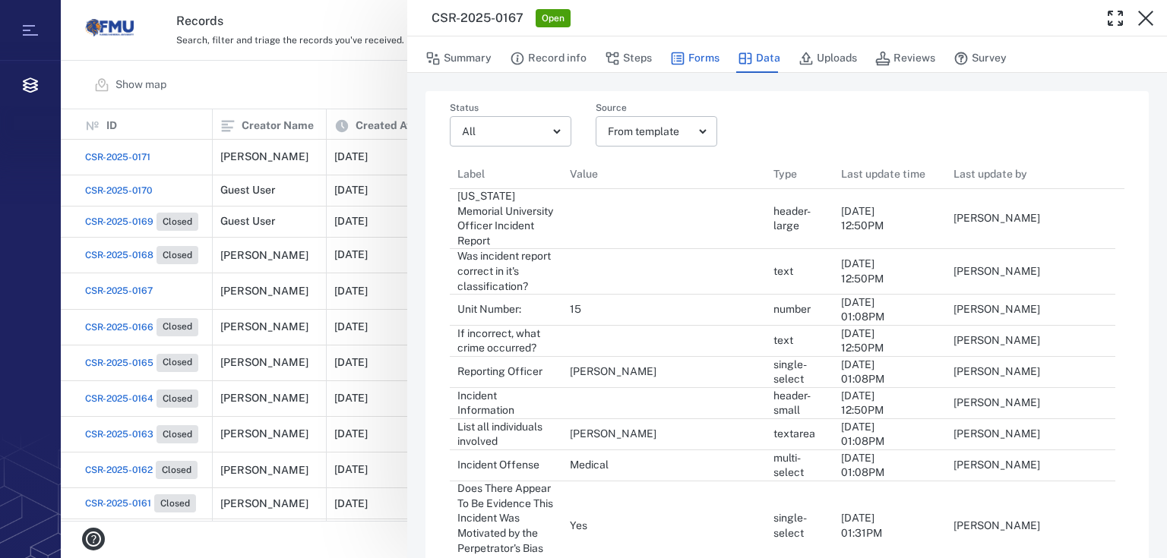
scroll to position [1227, 656]
click at [692, 55] on button "Forms" at bounding box center [694, 58] width 49 height 29
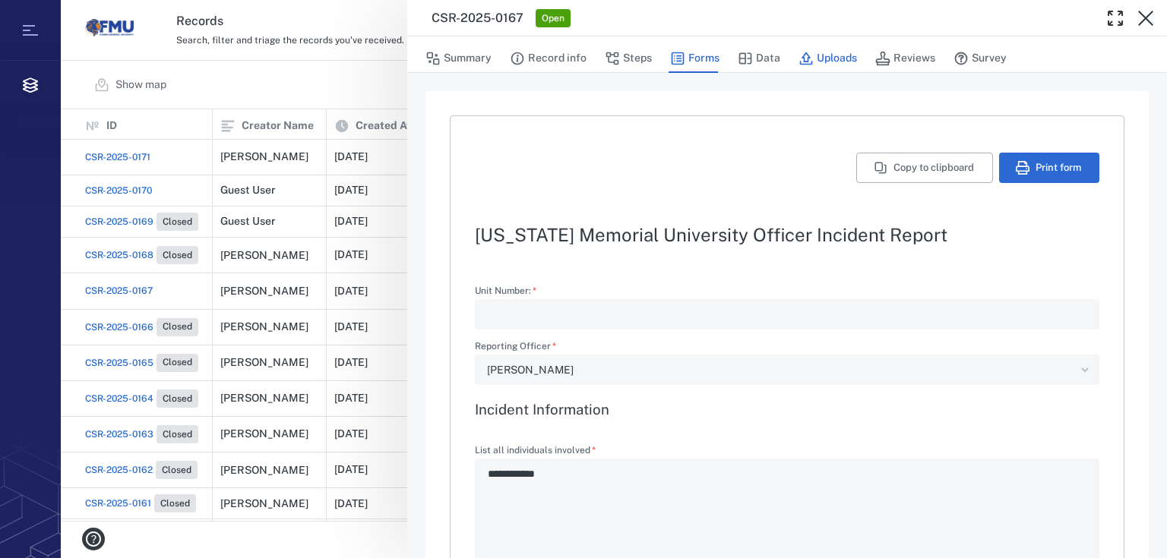
type textarea "*"
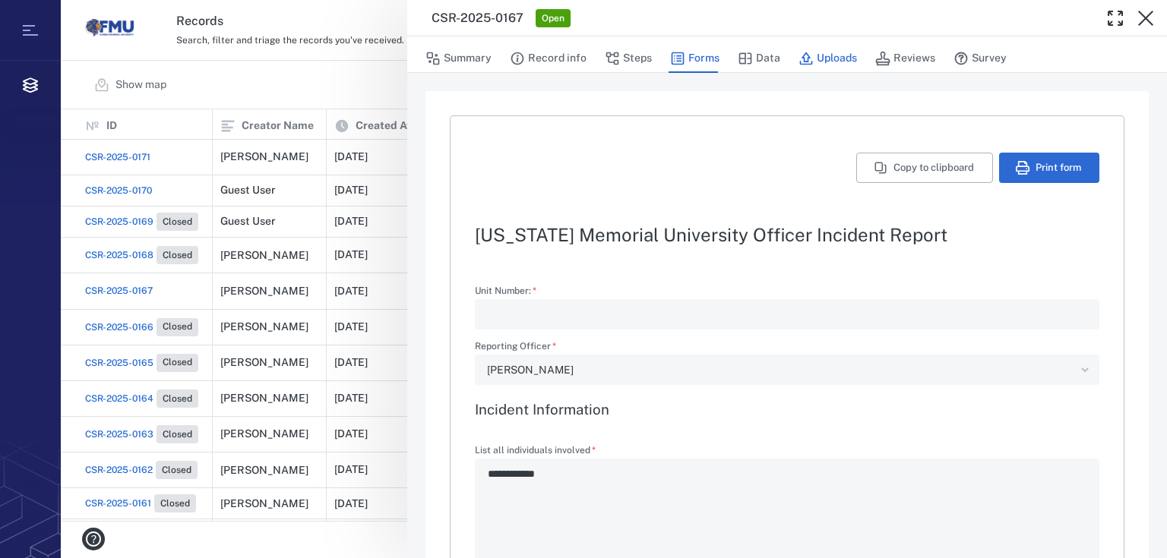
type textarea "*"
type input "**********"
click at [832, 62] on button "Uploads" at bounding box center [827, 58] width 58 height 29
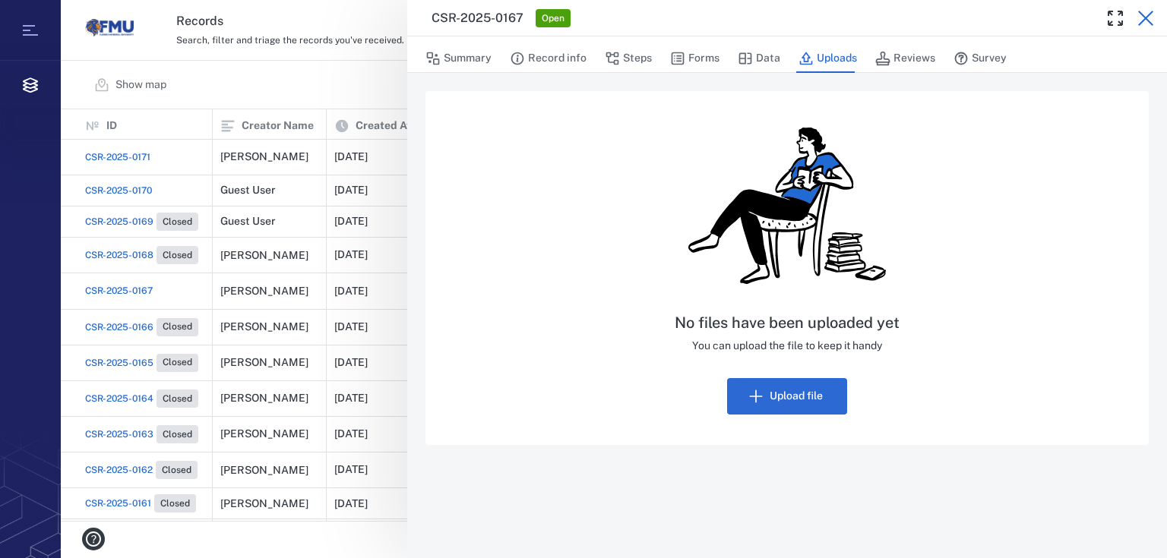
click at [1148, 13] on icon "button" at bounding box center [1145, 18] width 18 height 18
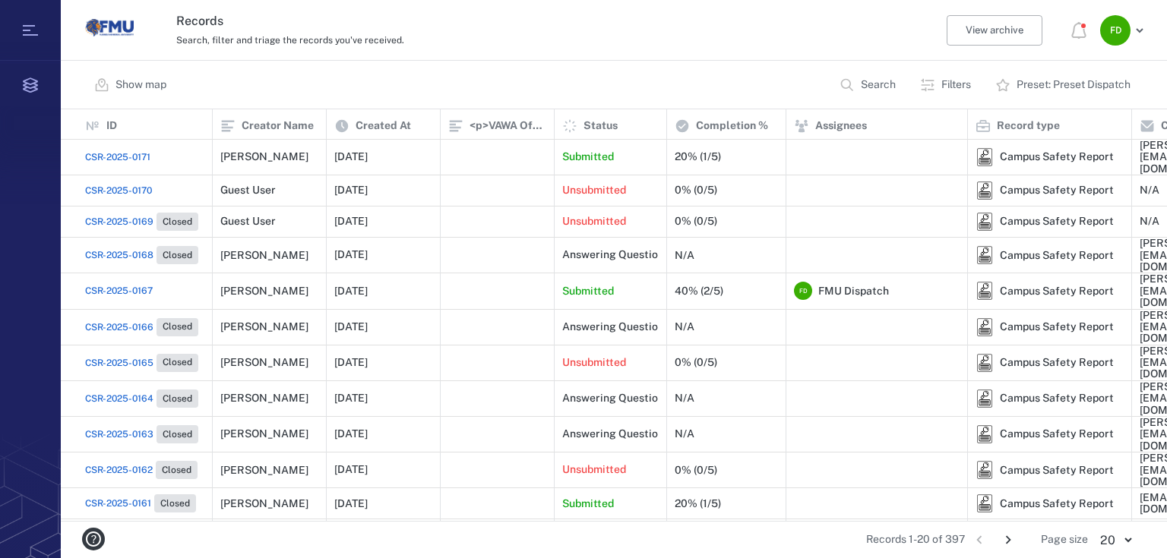
click at [141, 150] on span "CSR-2025-0171" at bounding box center [117, 157] width 65 height 14
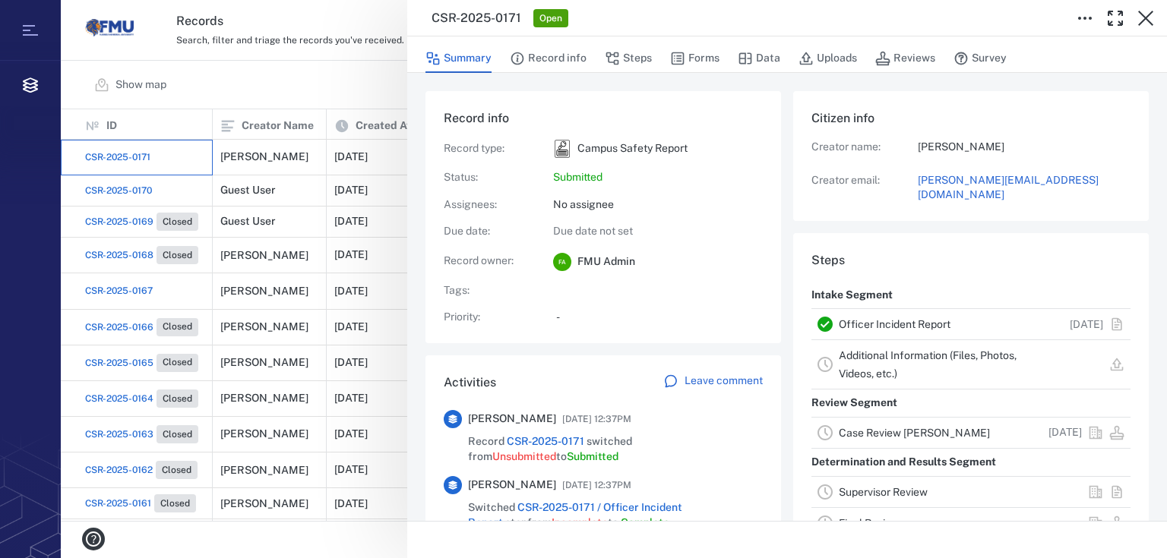
scroll to position [61, 0]
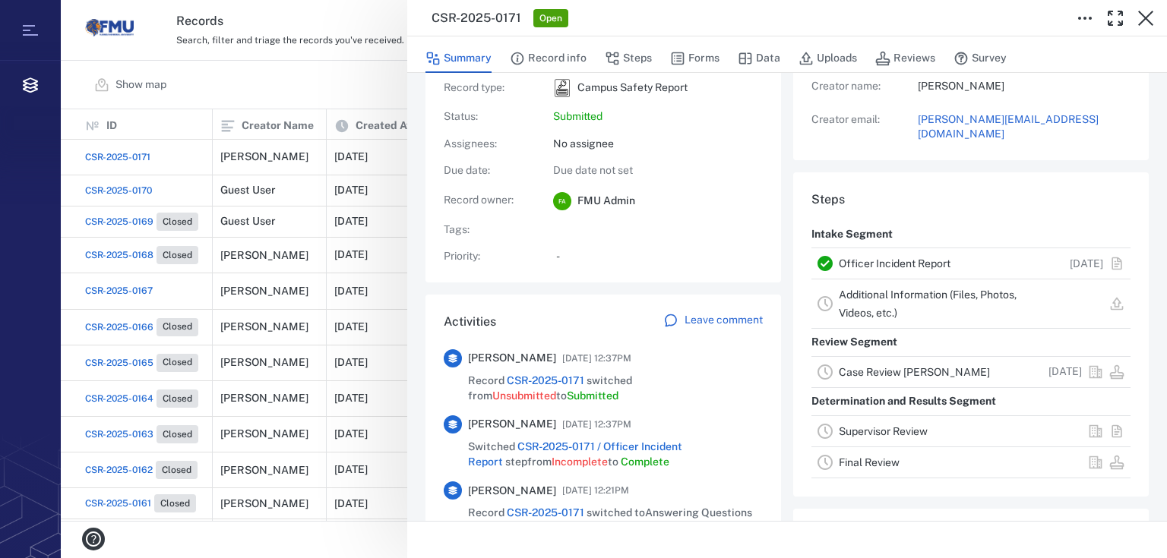
click at [571, 386] on span "CSR-2025-0171" at bounding box center [545, 380] width 77 height 12
click at [1151, 22] on icon "button" at bounding box center [1145, 18] width 18 height 18
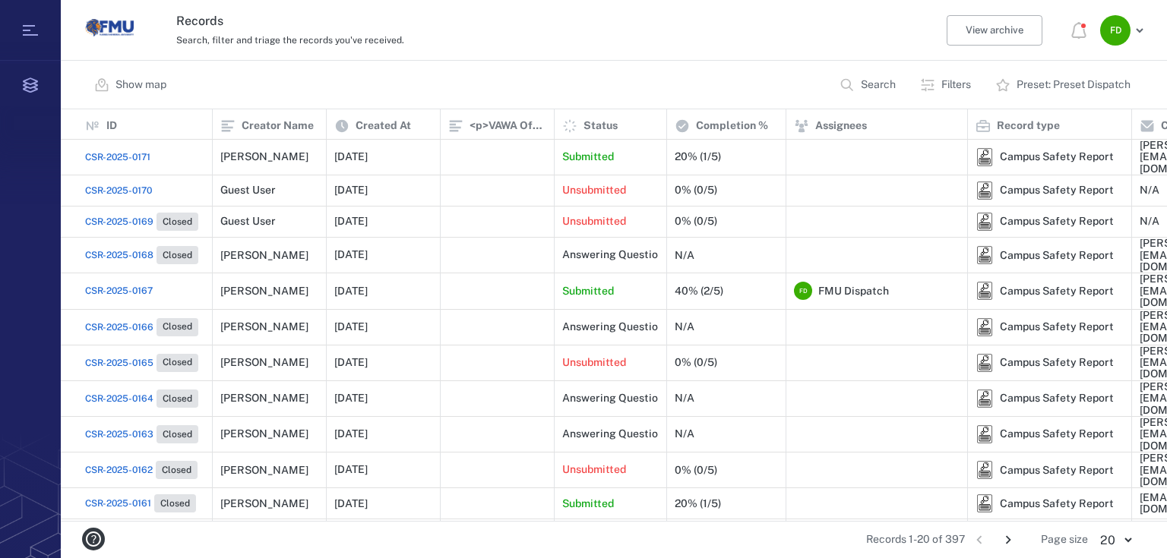
click at [99, 27] on img "Go home" at bounding box center [109, 28] width 49 height 49
